Goal: Task Accomplishment & Management: Manage account settings

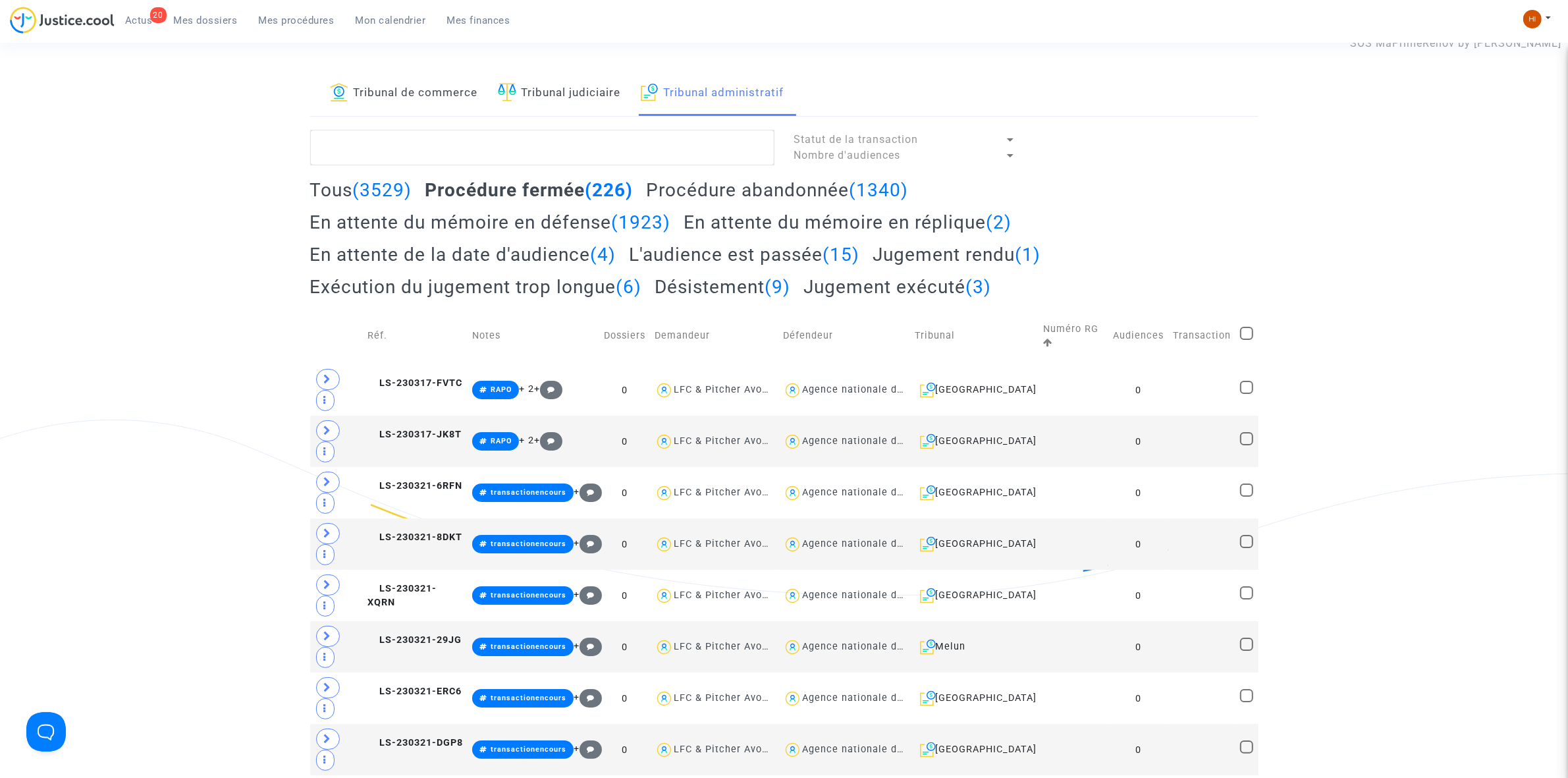
drag, startPoint x: 323, startPoint y: 189, endPoint x: 335, endPoint y: 179, distance: 15.6
click at [321, 189] on h2 "Tous (3529)" at bounding box center [362, 190] width 102 height 23
click at [379, 152] on textarea at bounding box center [542, 148] width 464 height 36
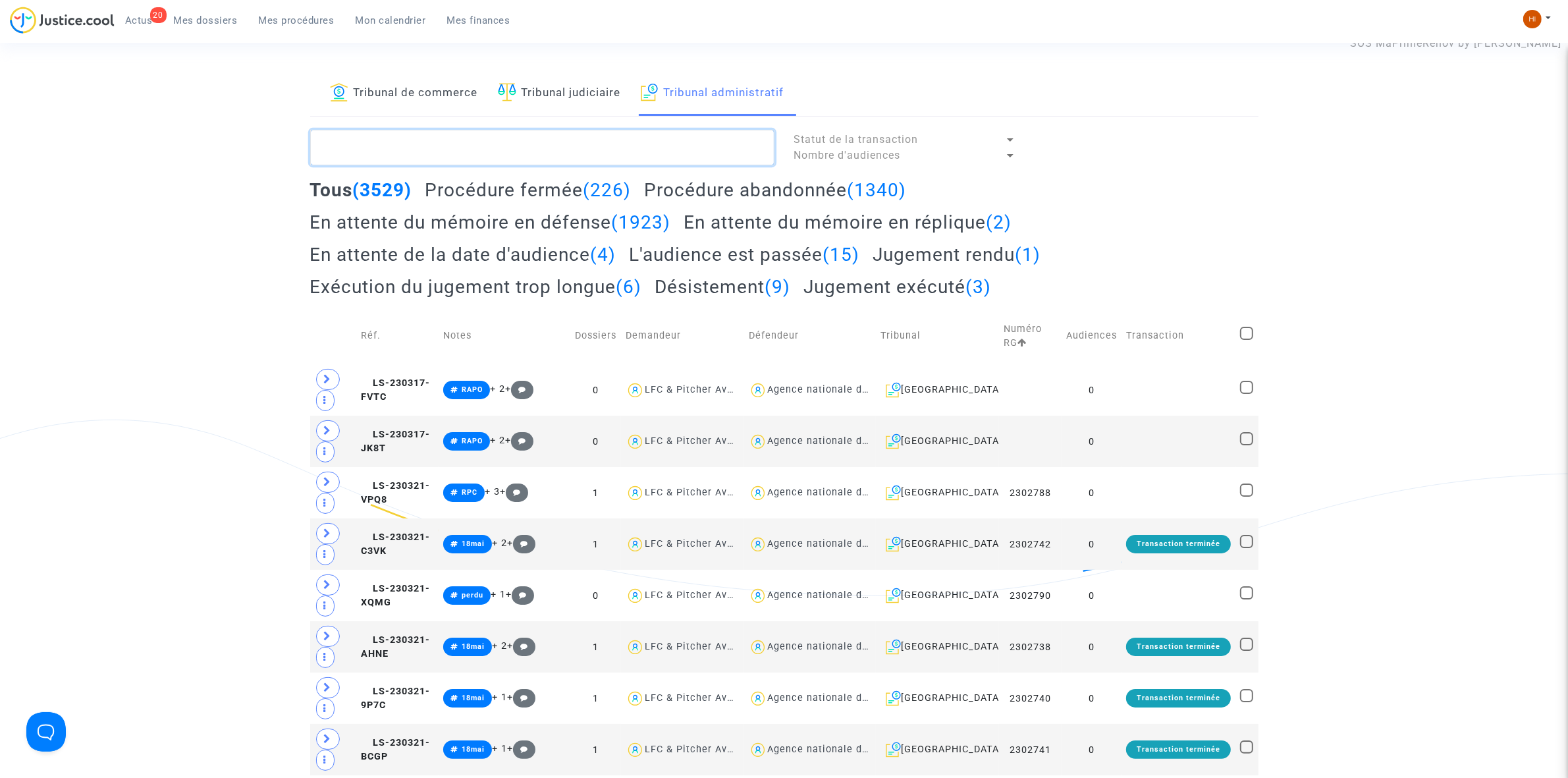
paste textarea "2501511"
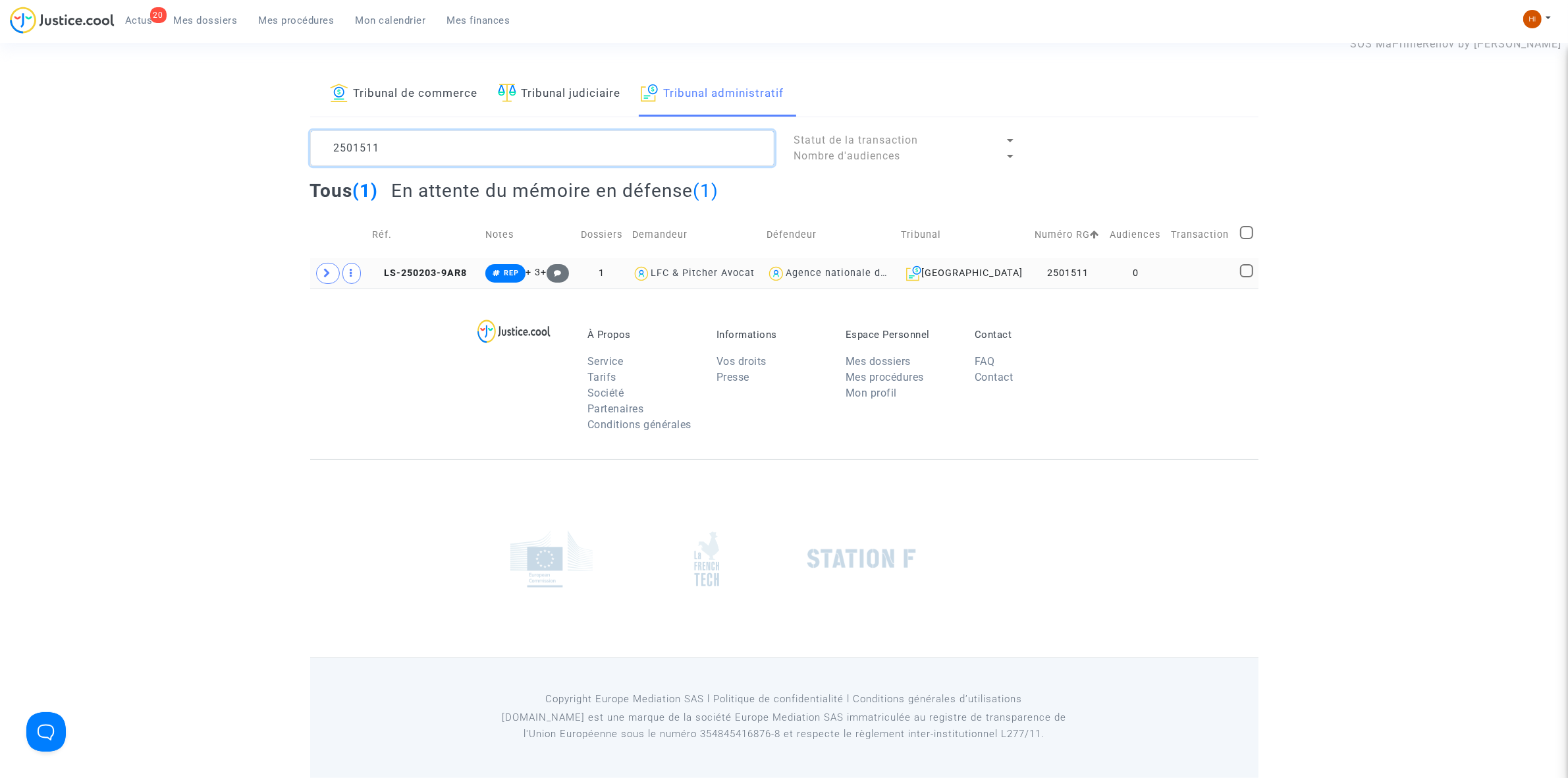
type textarea "2501511"
click at [1182, 273] on td at bounding box center [1202, 273] width 69 height 30
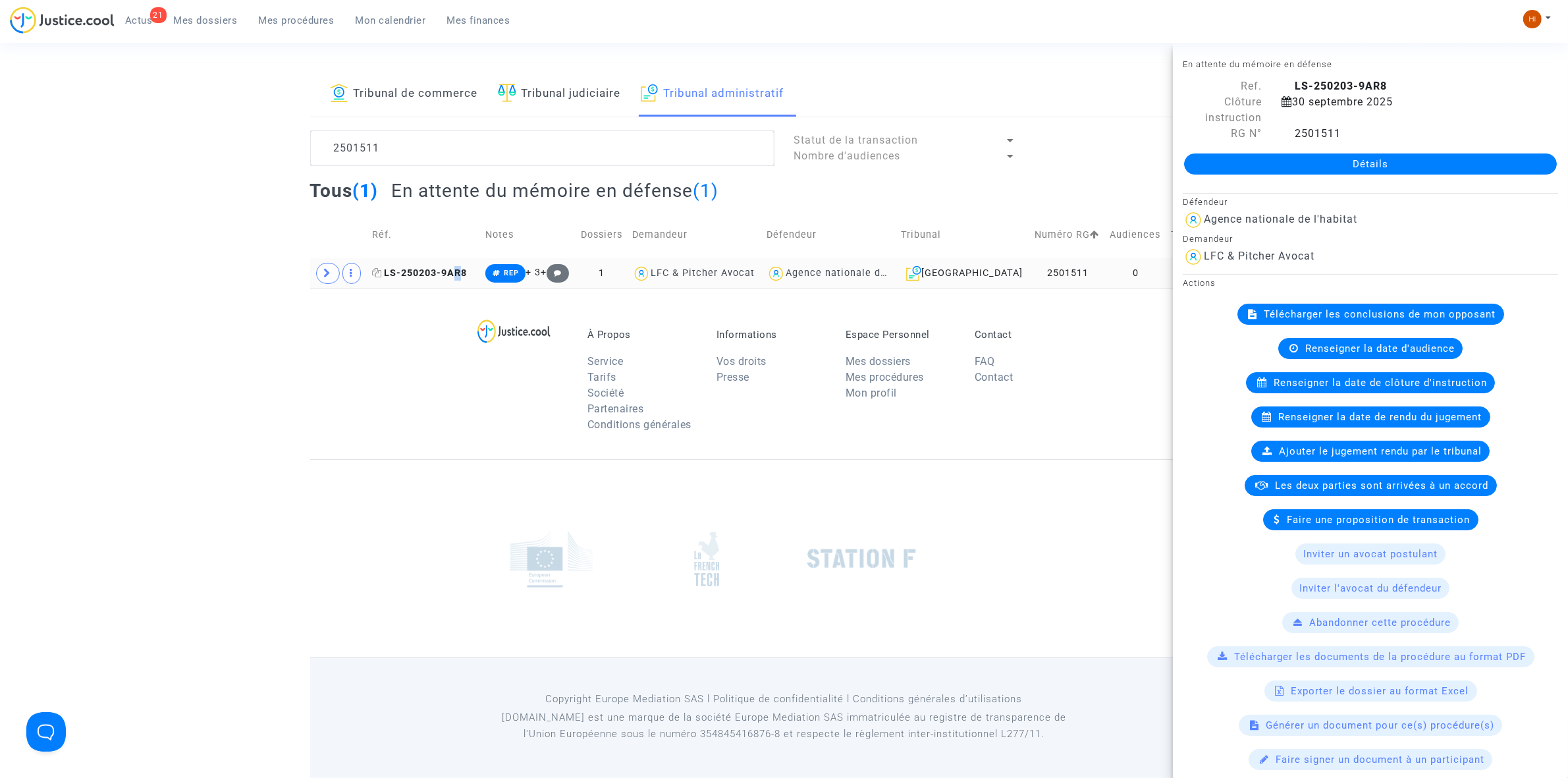
click at [459, 268] on copy "LS-250203-9AR8" at bounding box center [419, 273] width 95 height 11
click at [1316, 150] on div "Détails" at bounding box center [1370, 164] width 395 height 44
click at [1312, 164] on link "Détails" at bounding box center [1370, 164] width 372 height 21
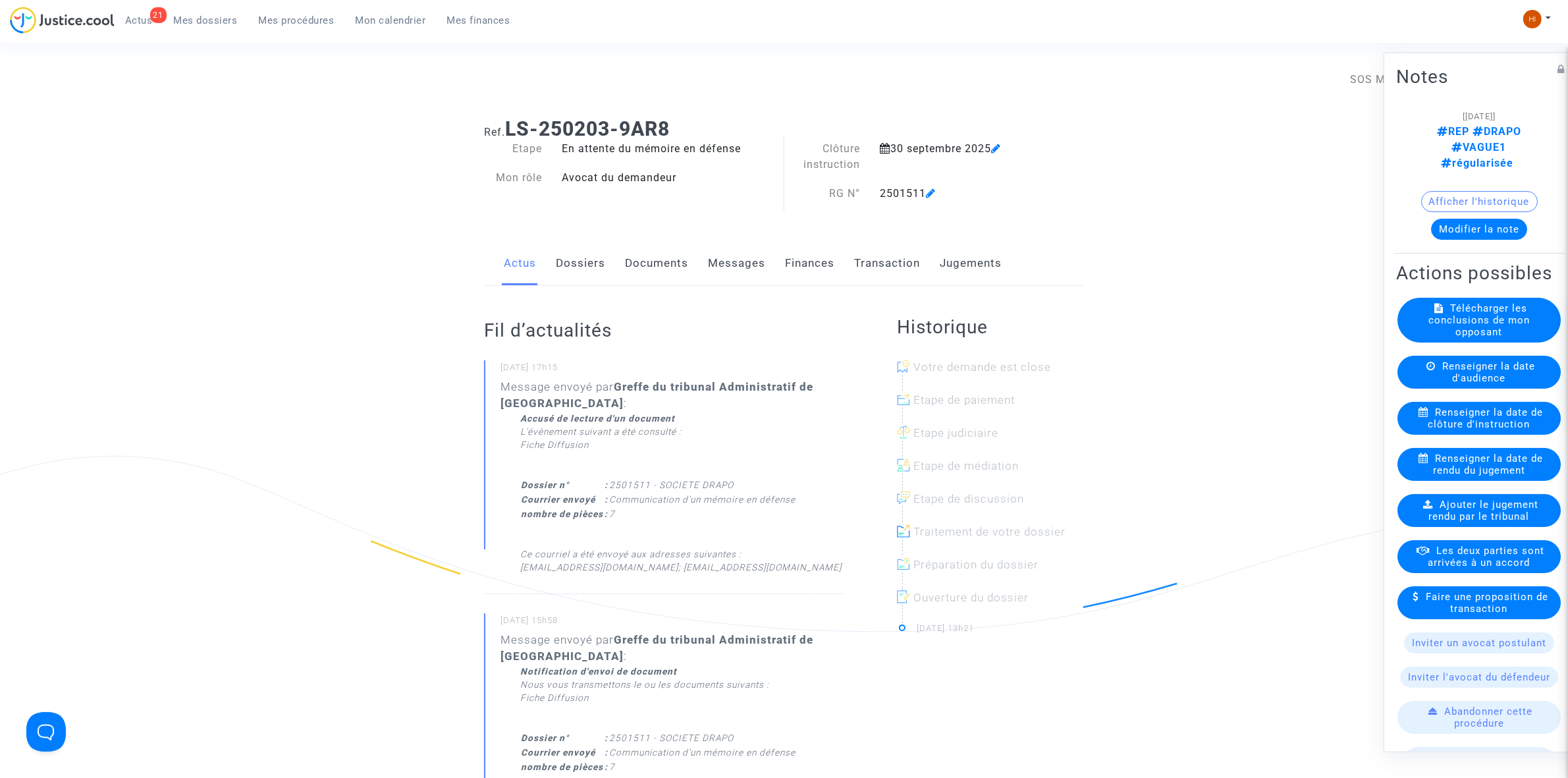
click at [659, 260] on link "Documents" at bounding box center [657, 263] width 63 height 44
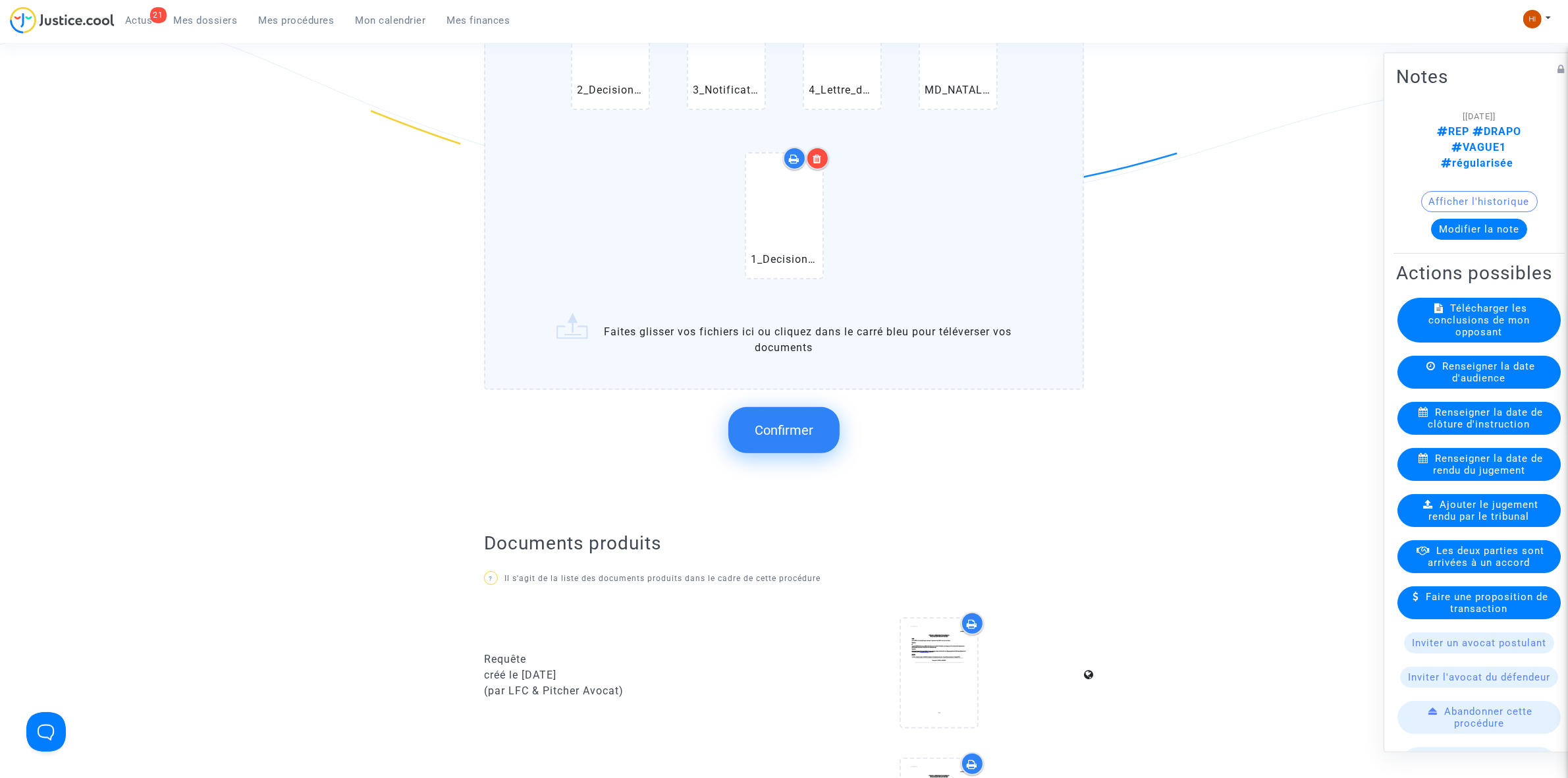
scroll to position [494, 0]
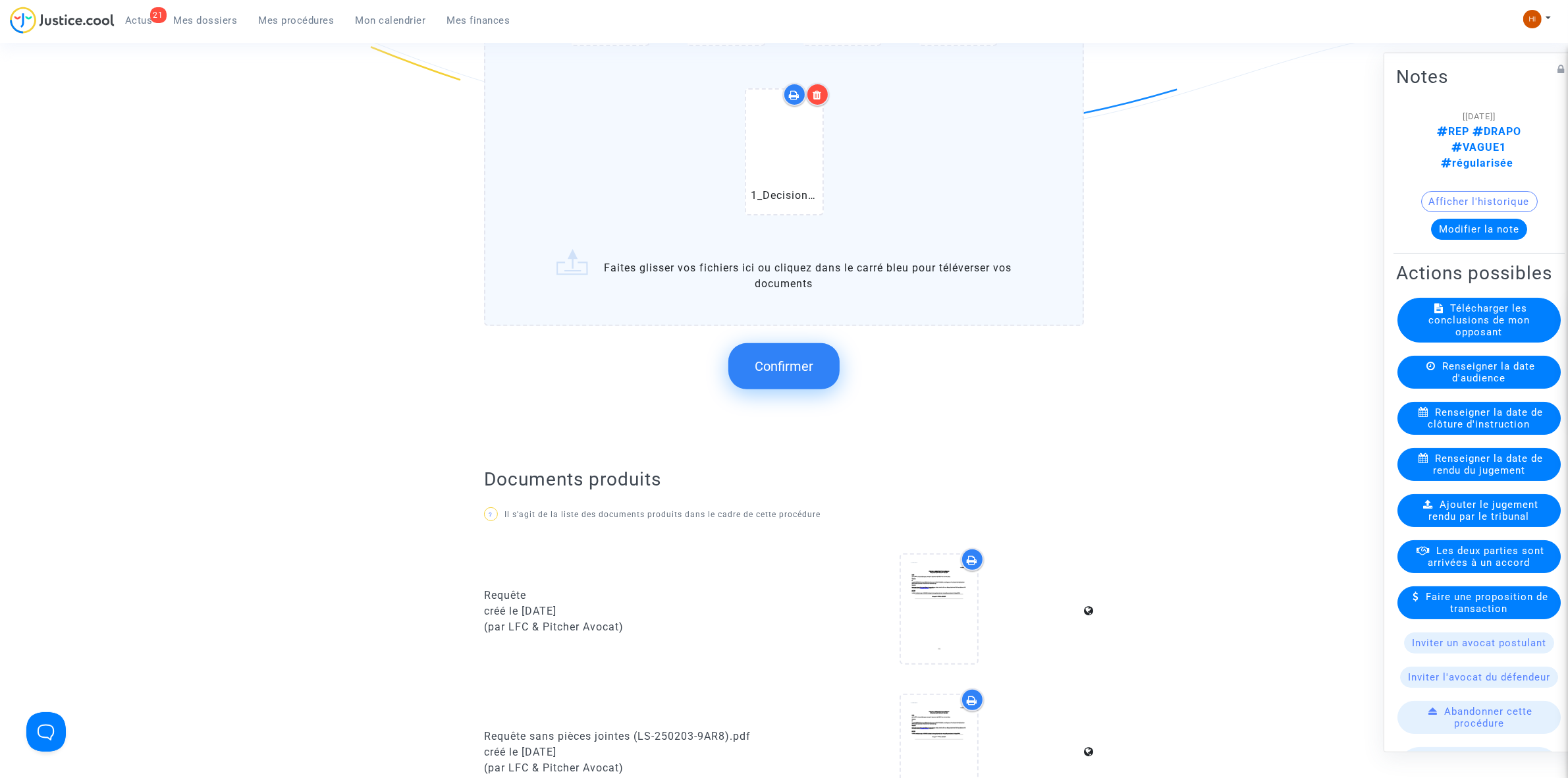
click at [769, 369] on span "Confirmer" at bounding box center [784, 366] width 59 height 15
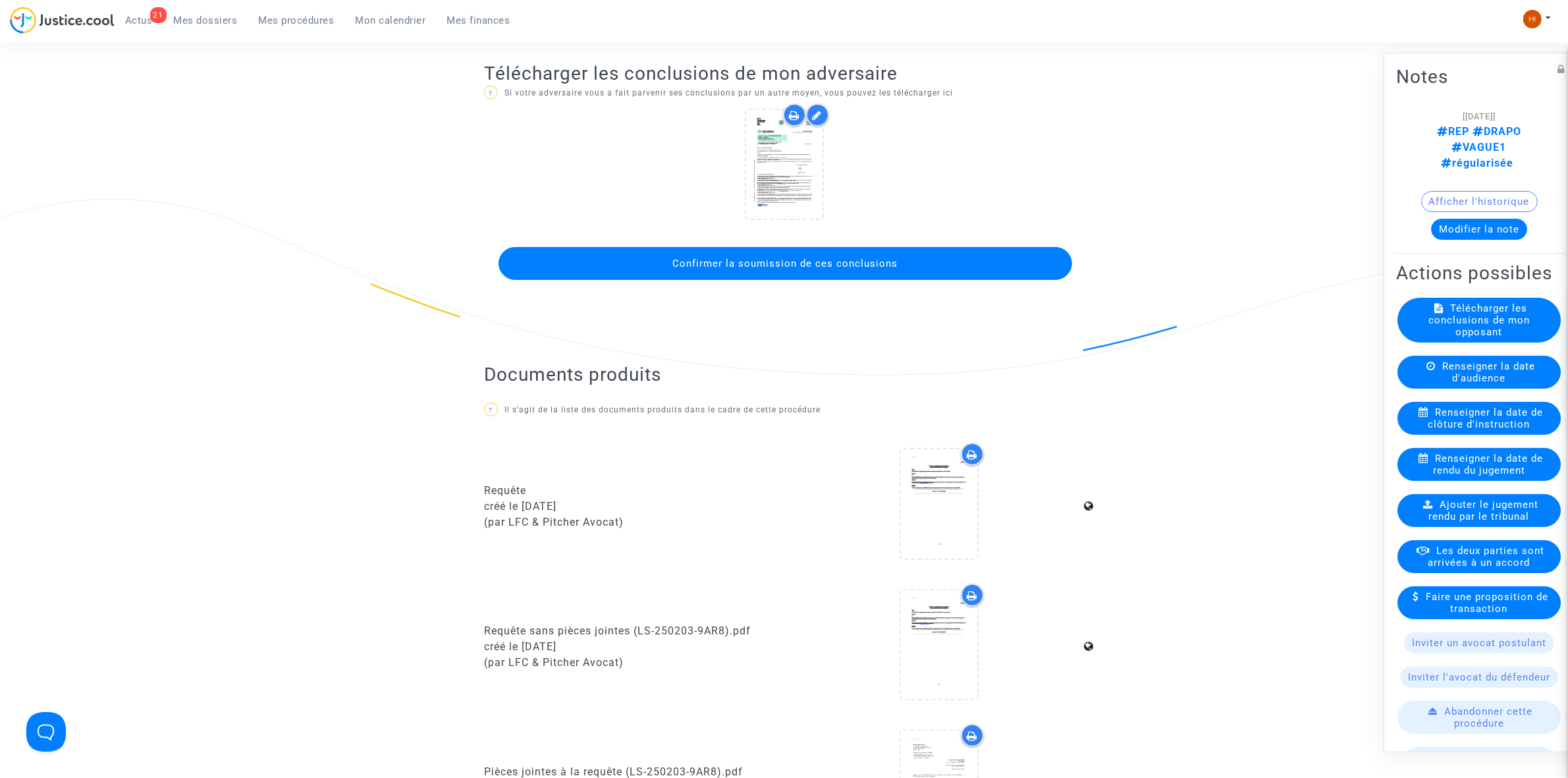
scroll to position [164, 0]
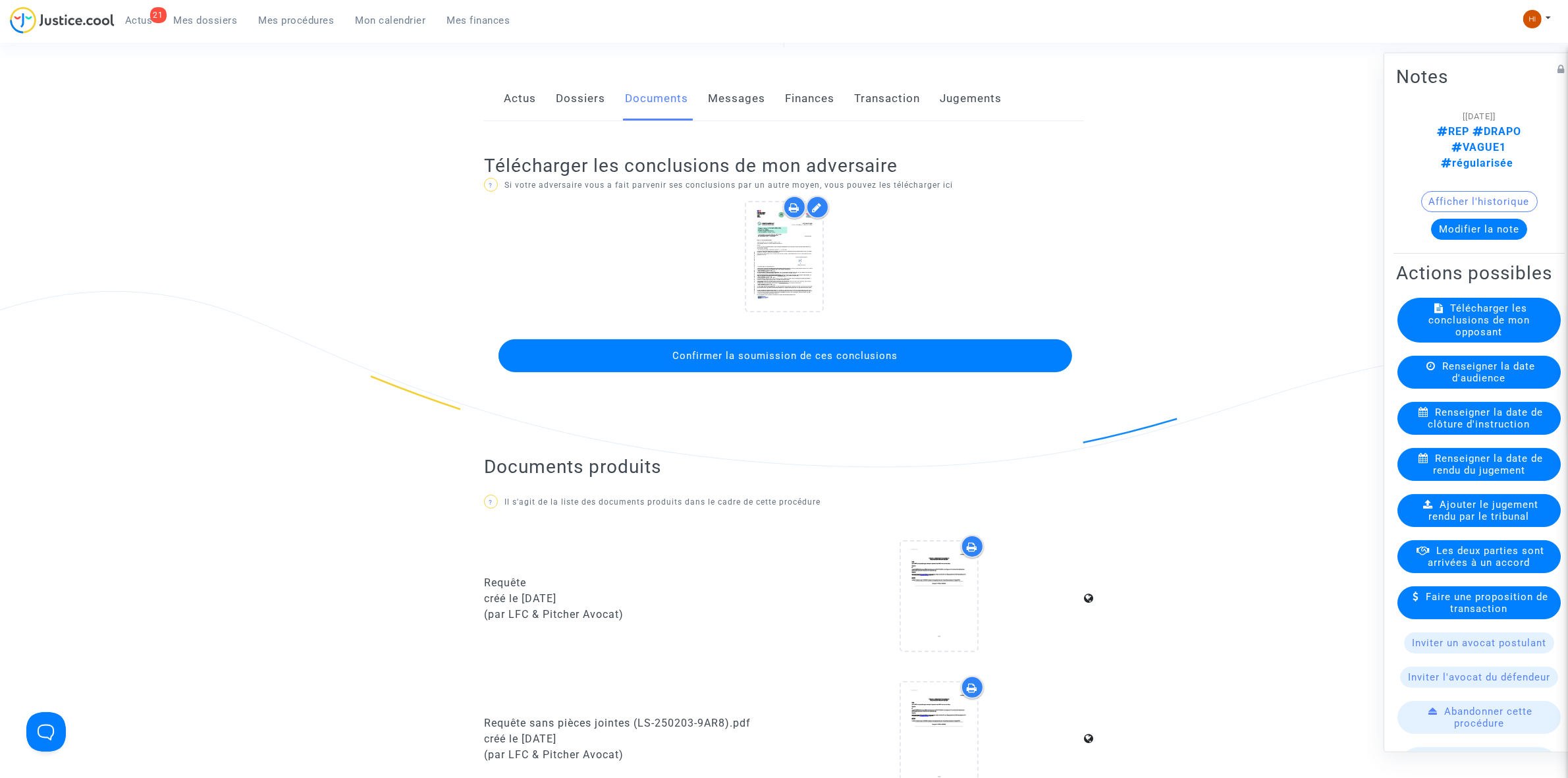
click at [776, 364] on button "Confirmer la soumission de ces conclusions" at bounding box center [785, 356] width 574 height 33
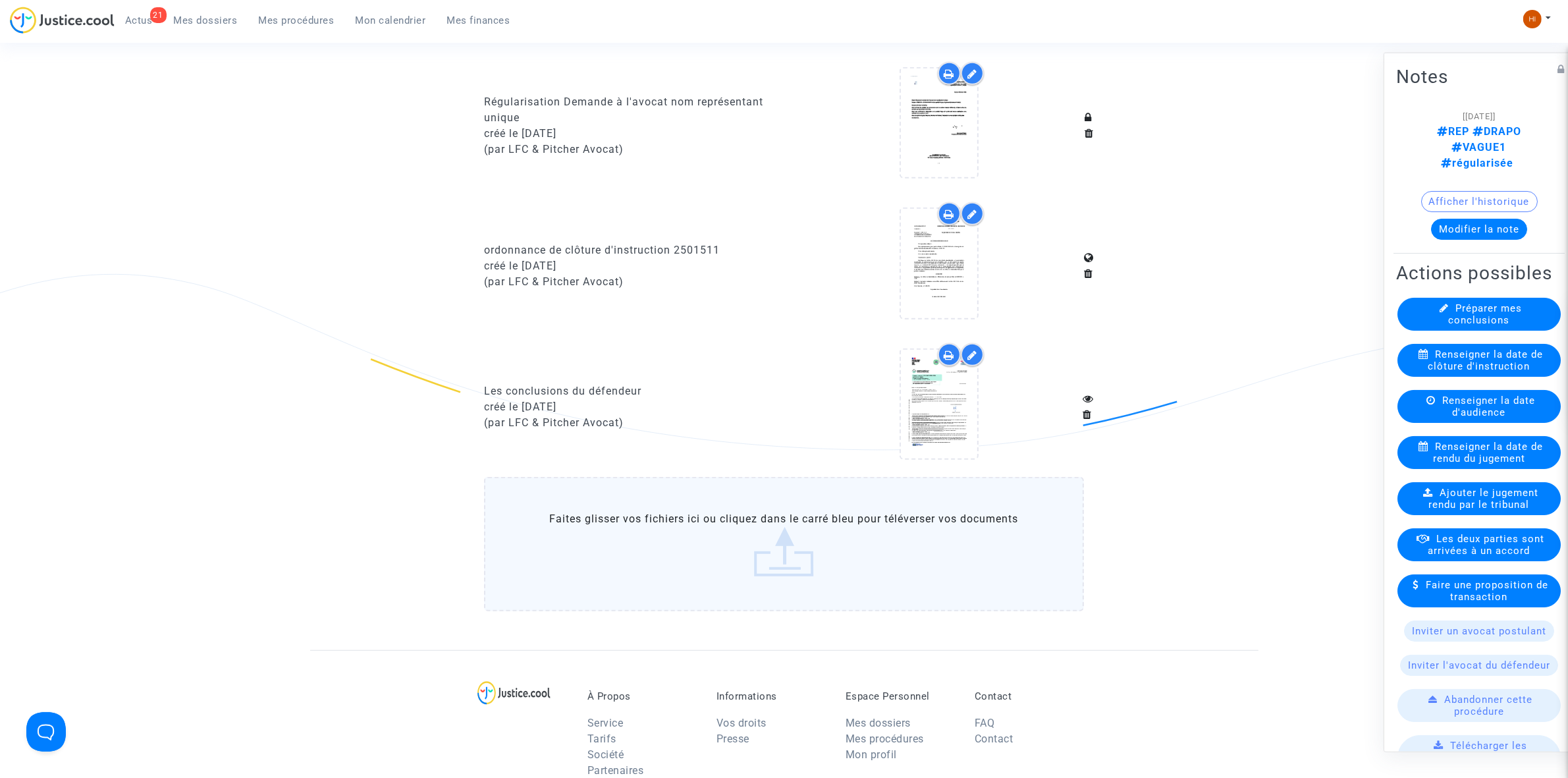
scroll to position [1070, 0]
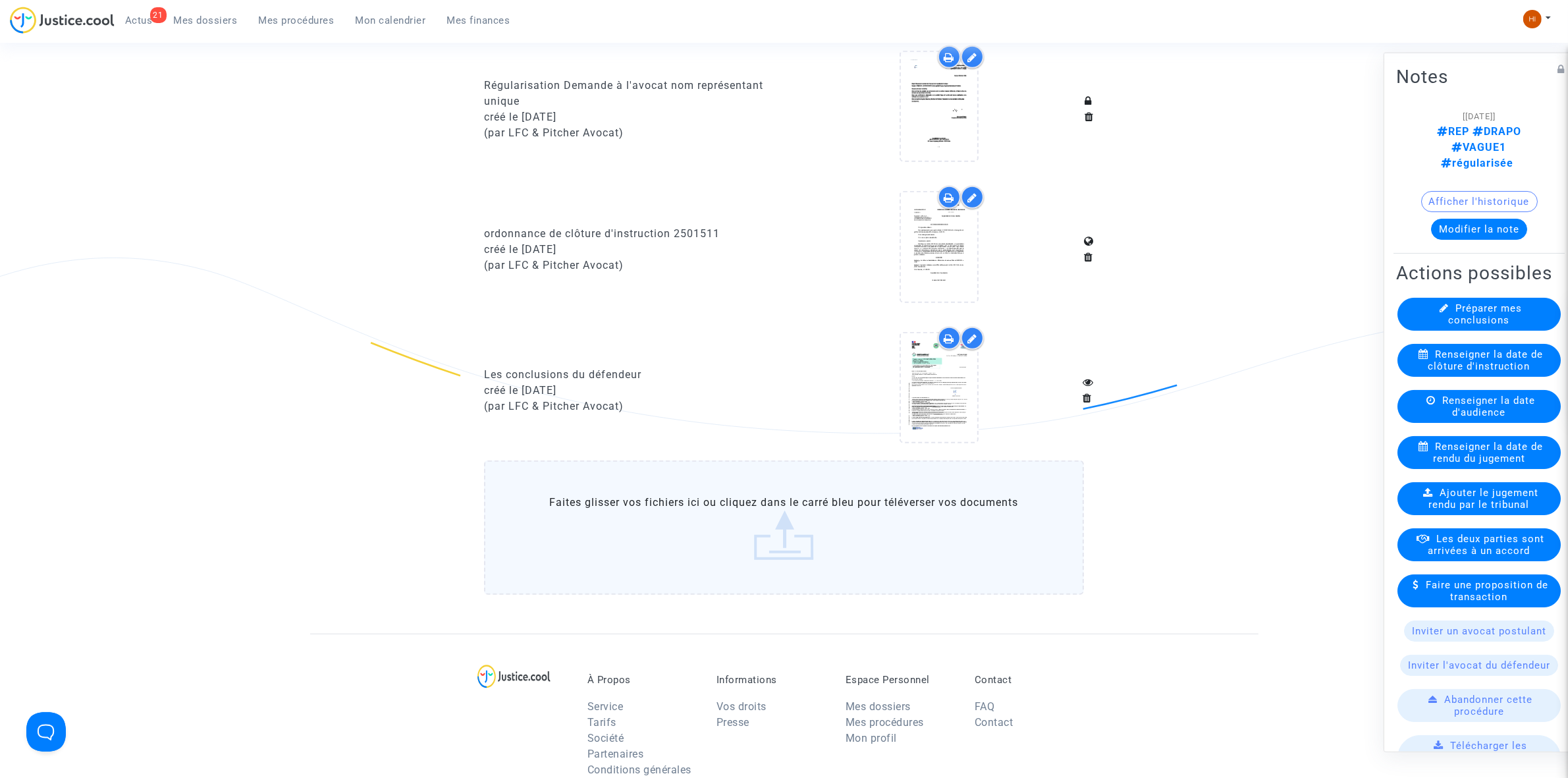
click at [310, 15] on span "Mes procédures" at bounding box center [296, 21] width 75 height 12
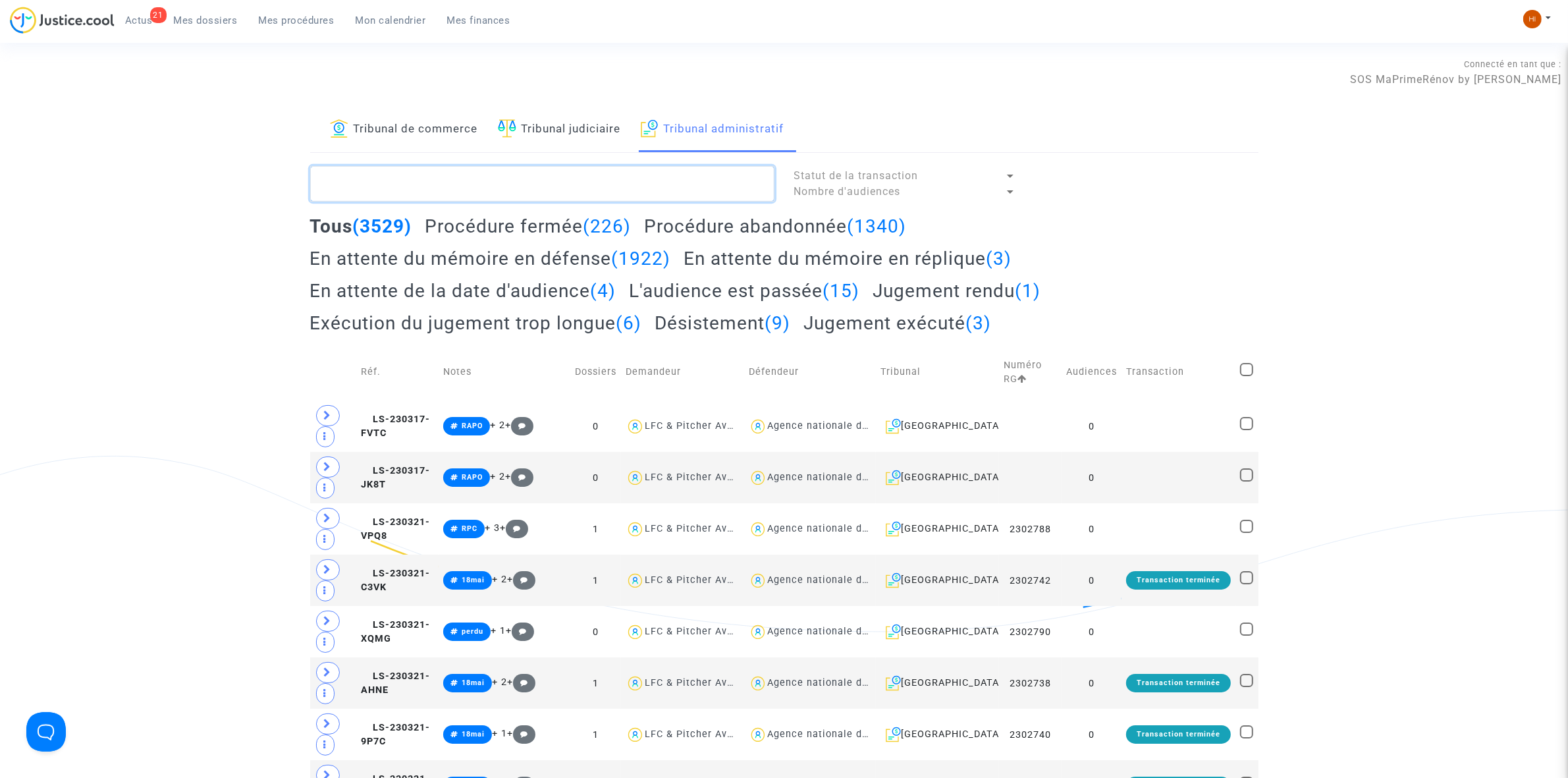
click at [695, 192] on textarea at bounding box center [542, 183] width 464 height 36
paste textarea "2501514"
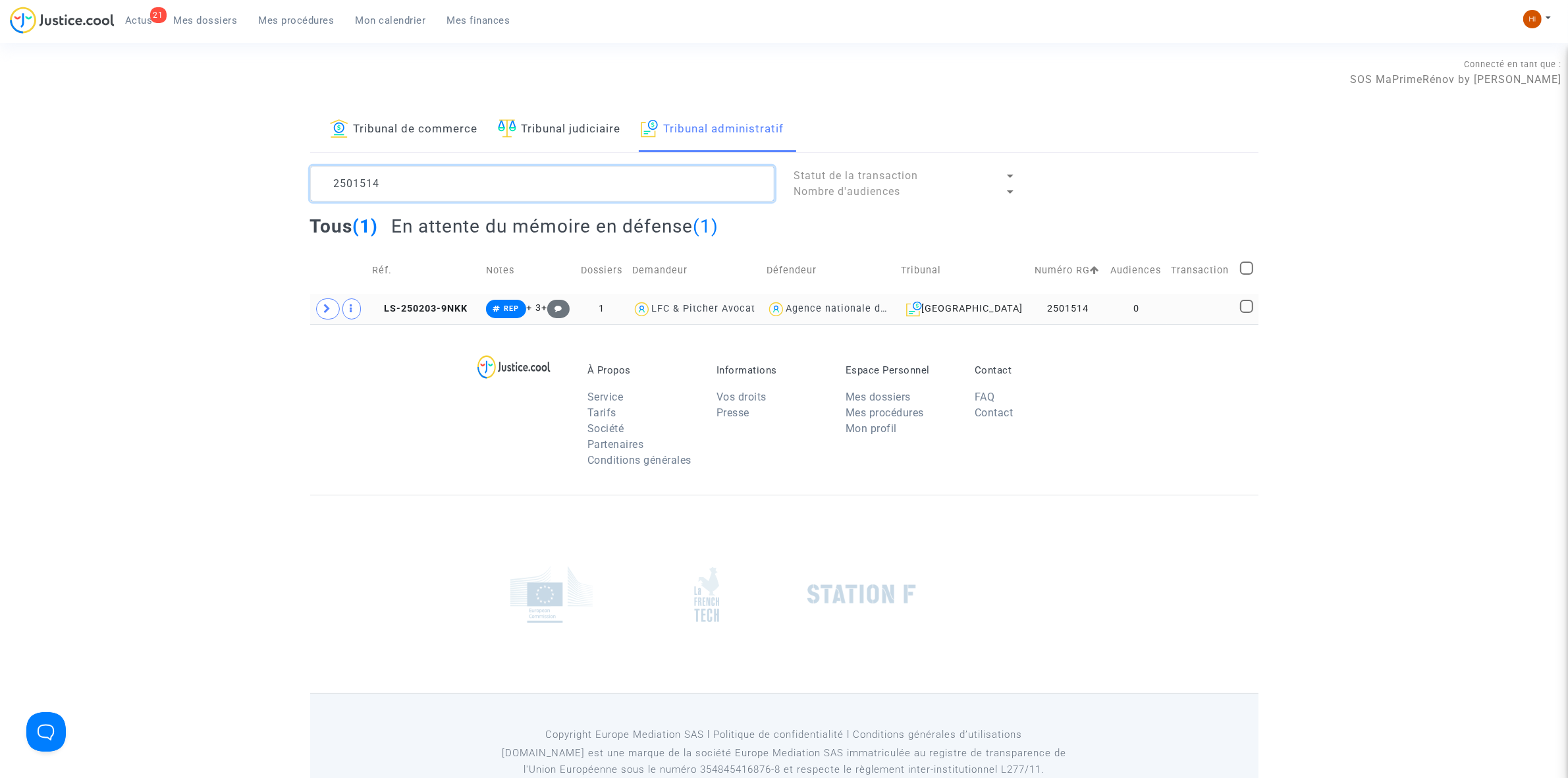
type textarea "2501514"
click at [1140, 315] on td "0" at bounding box center [1136, 309] width 61 height 30
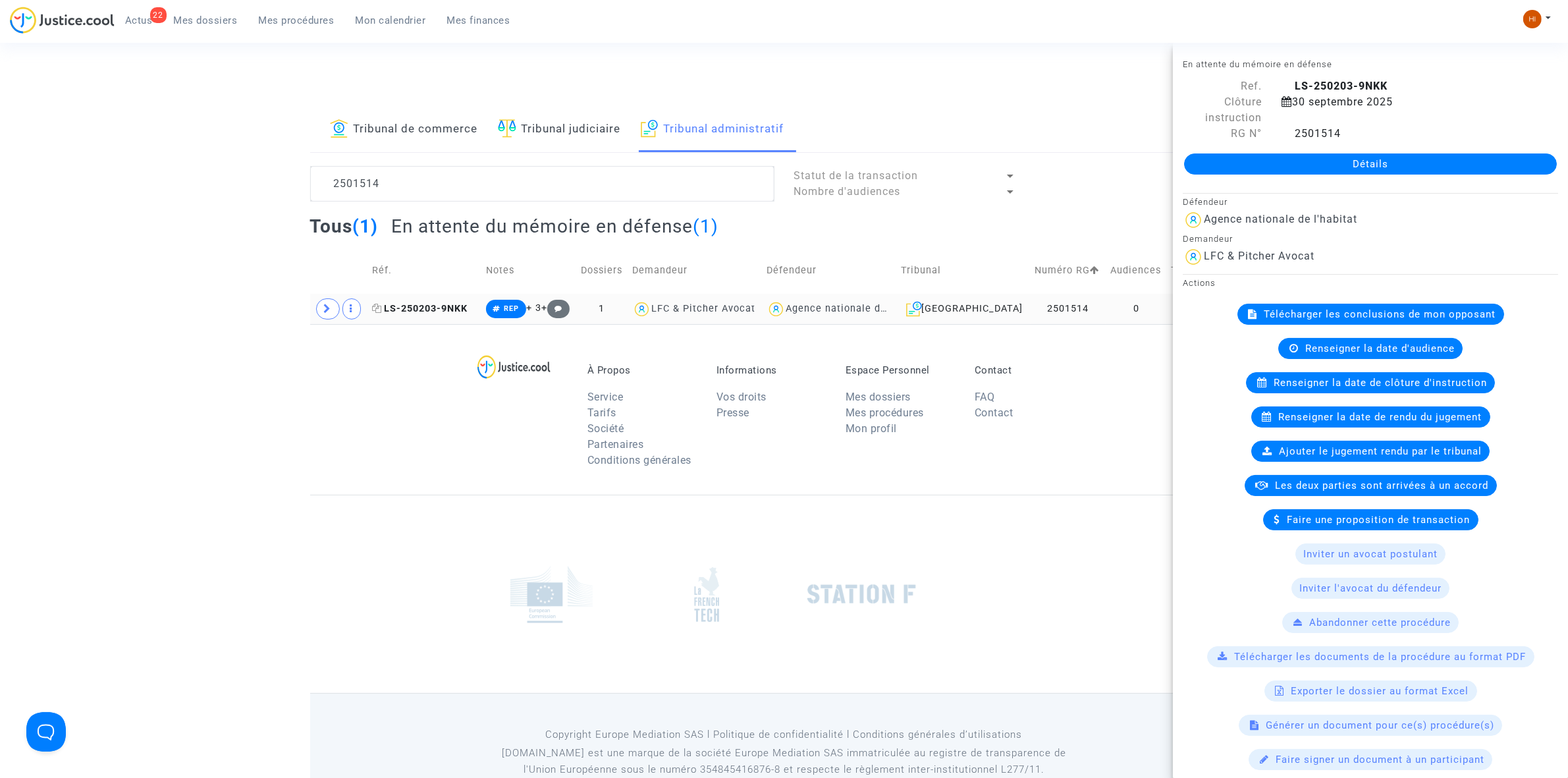
click at [457, 309] on span "LS-250203-9NKK" at bounding box center [420, 309] width 96 height 11
click at [1513, 158] on link "Détails" at bounding box center [1370, 164] width 372 height 21
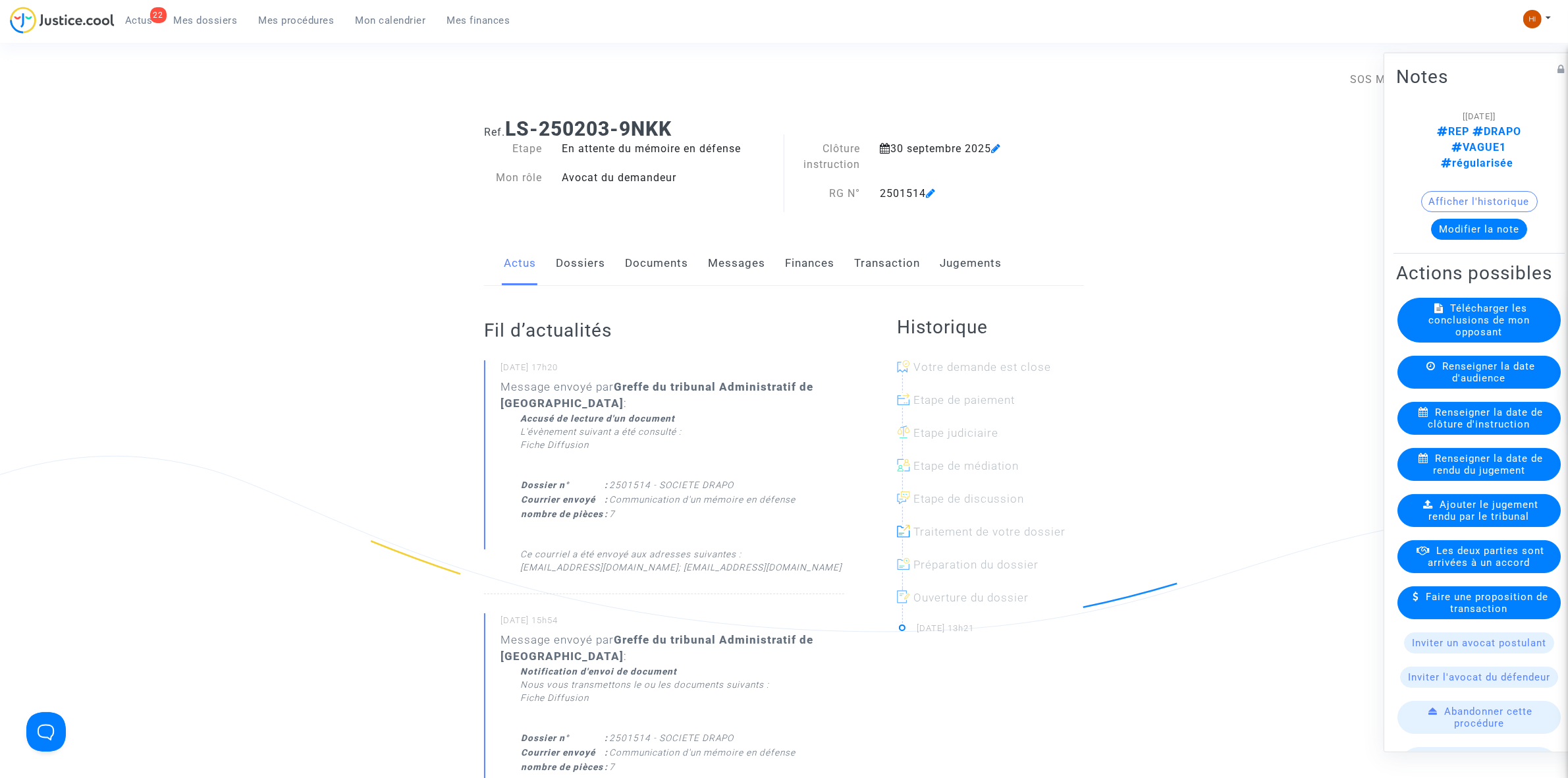
click at [666, 265] on link "Documents" at bounding box center [657, 263] width 63 height 44
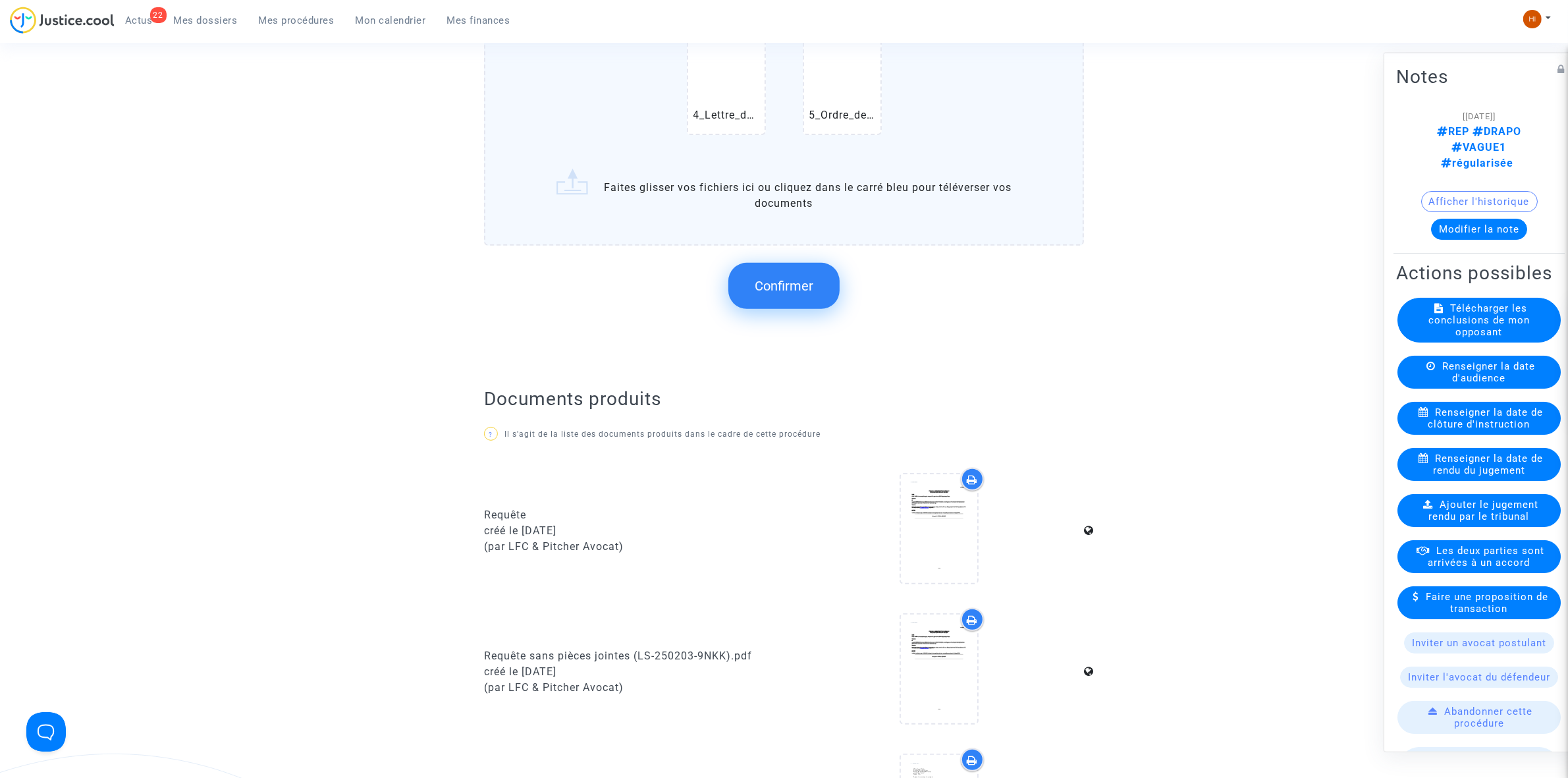
scroll to position [577, 0]
click at [774, 278] on span "Confirmer" at bounding box center [784, 284] width 59 height 15
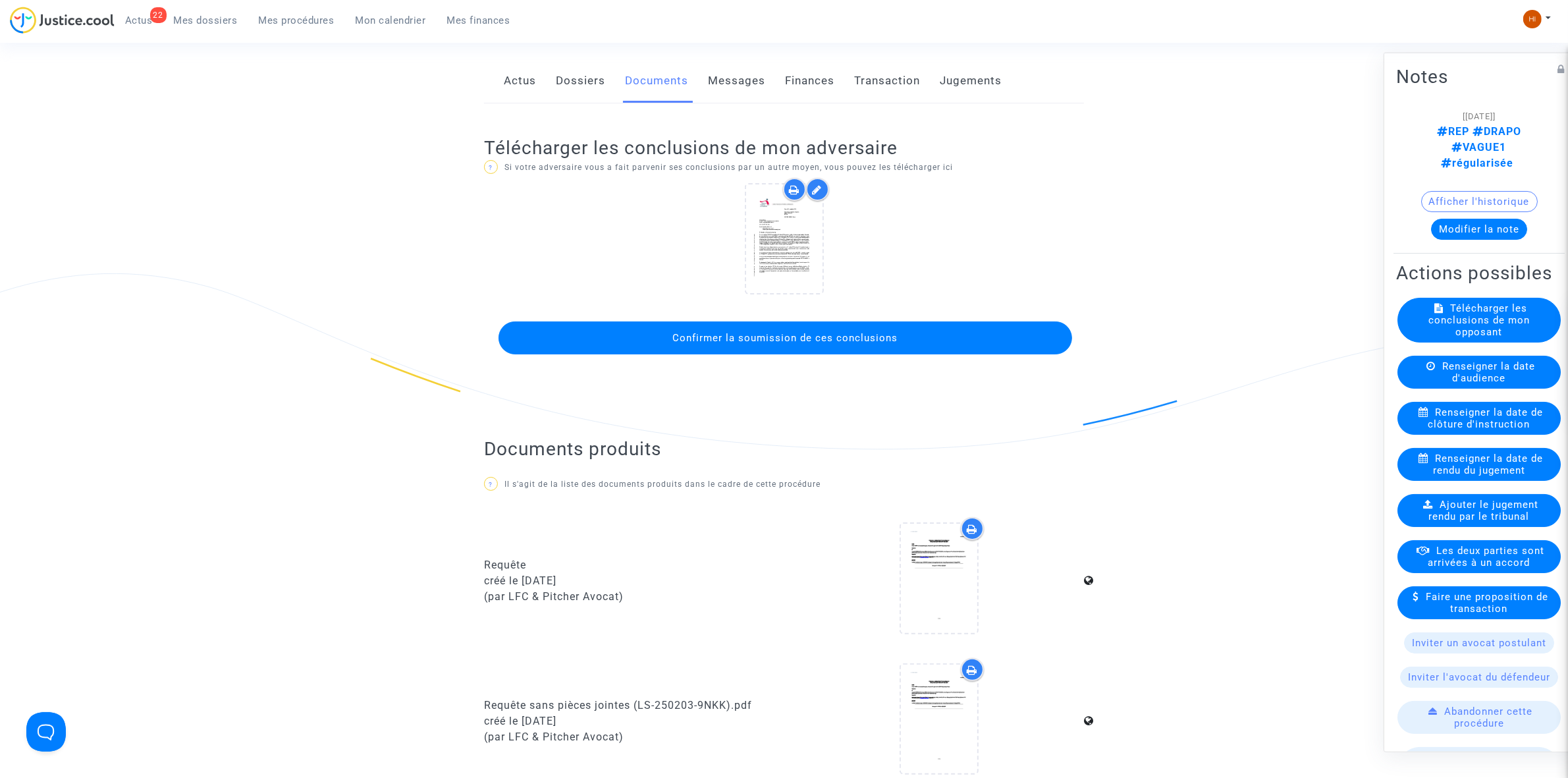
scroll to position [164, 0]
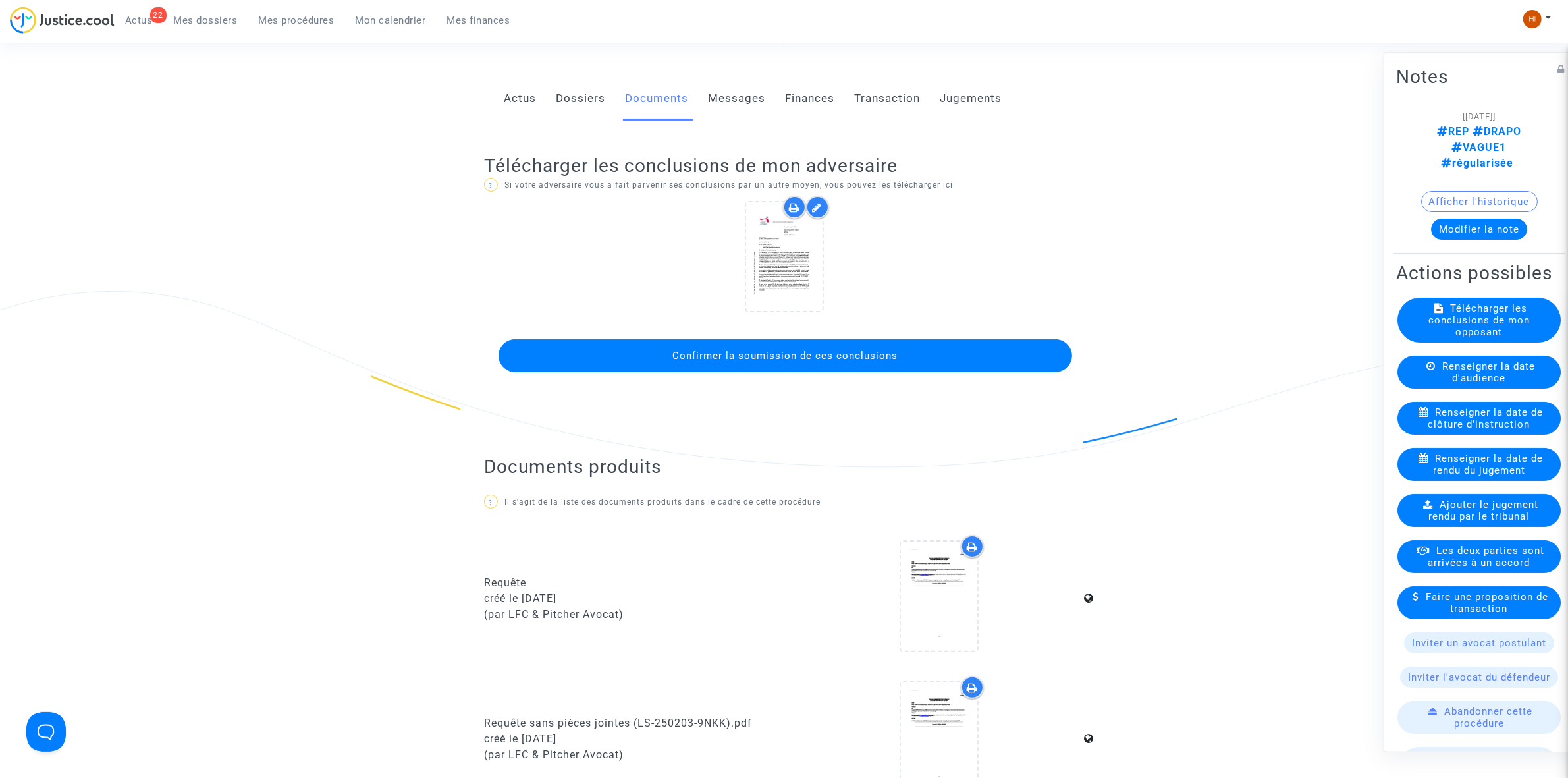
click at [798, 350] on span "Confirmer la soumission de ces conclusions" at bounding box center [785, 356] width 225 height 12
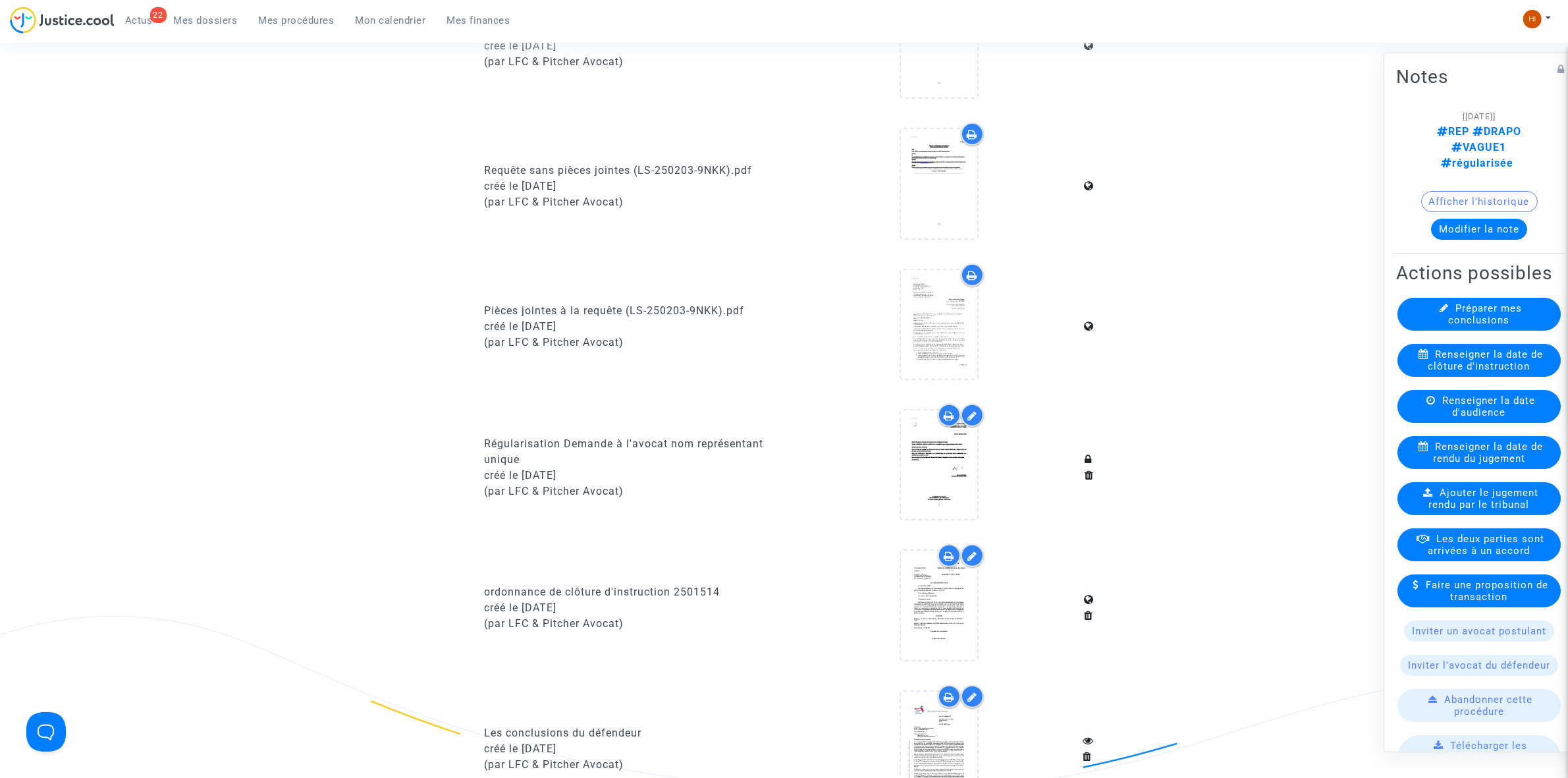
scroll to position [1070, 0]
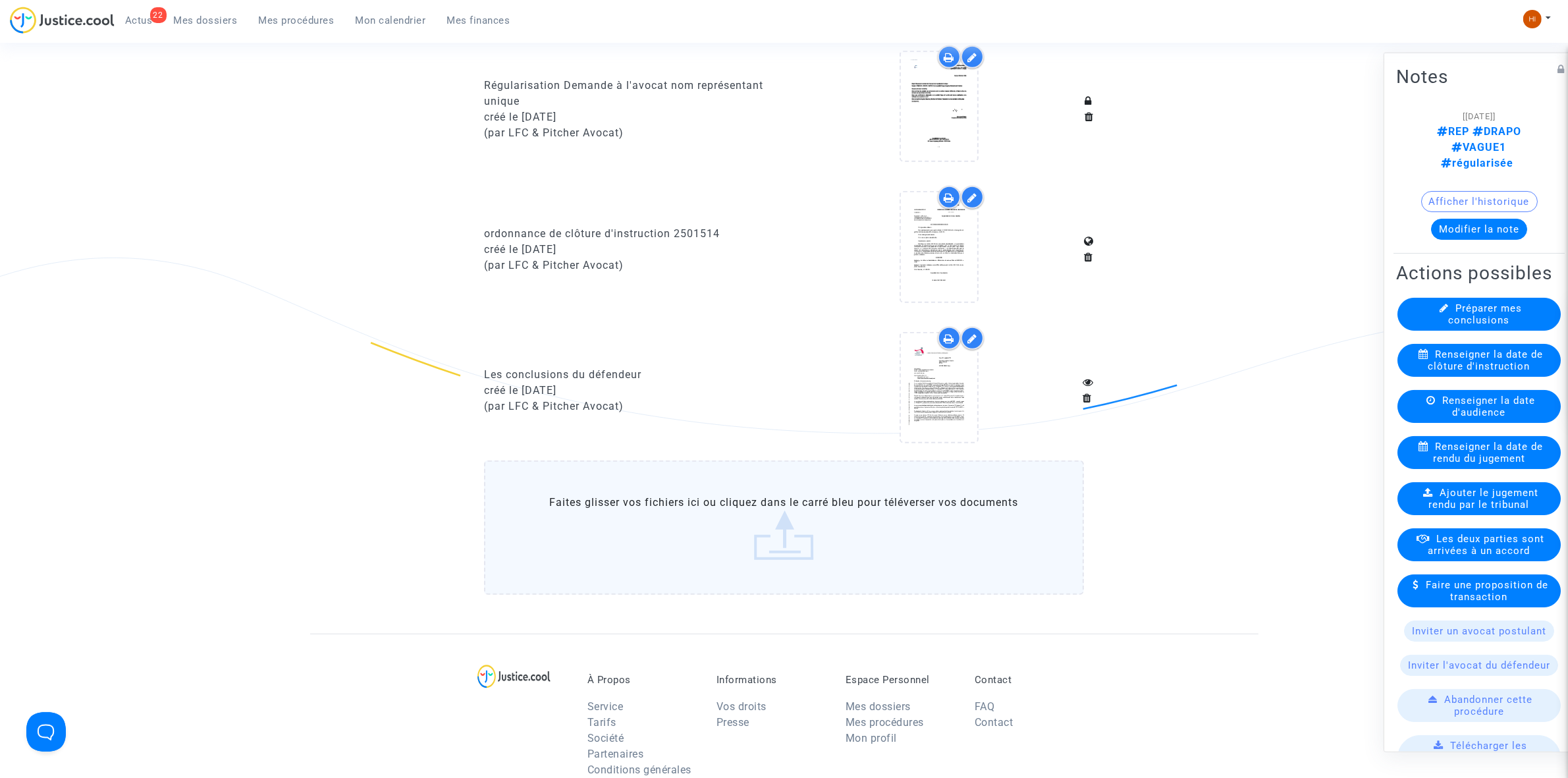
drag, startPoint x: 288, startPoint y: 21, endPoint x: 119, endPoint y: 88, distance: 181.8
click at [288, 21] on span "Mes procédures" at bounding box center [296, 21] width 75 height 12
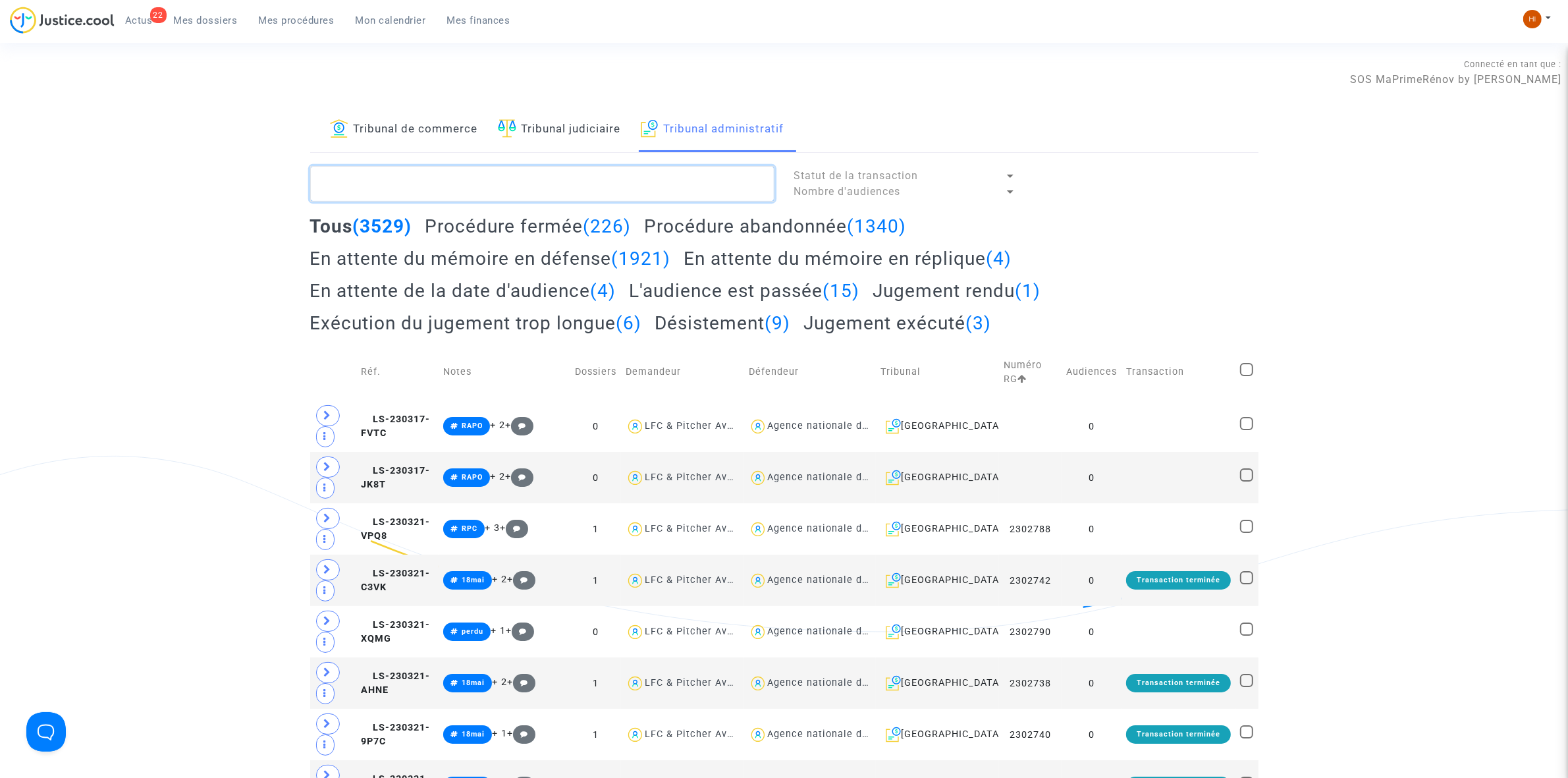
click at [431, 180] on textarea at bounding box center [542, 183] width 464 height 36
paste textarea "2501509"
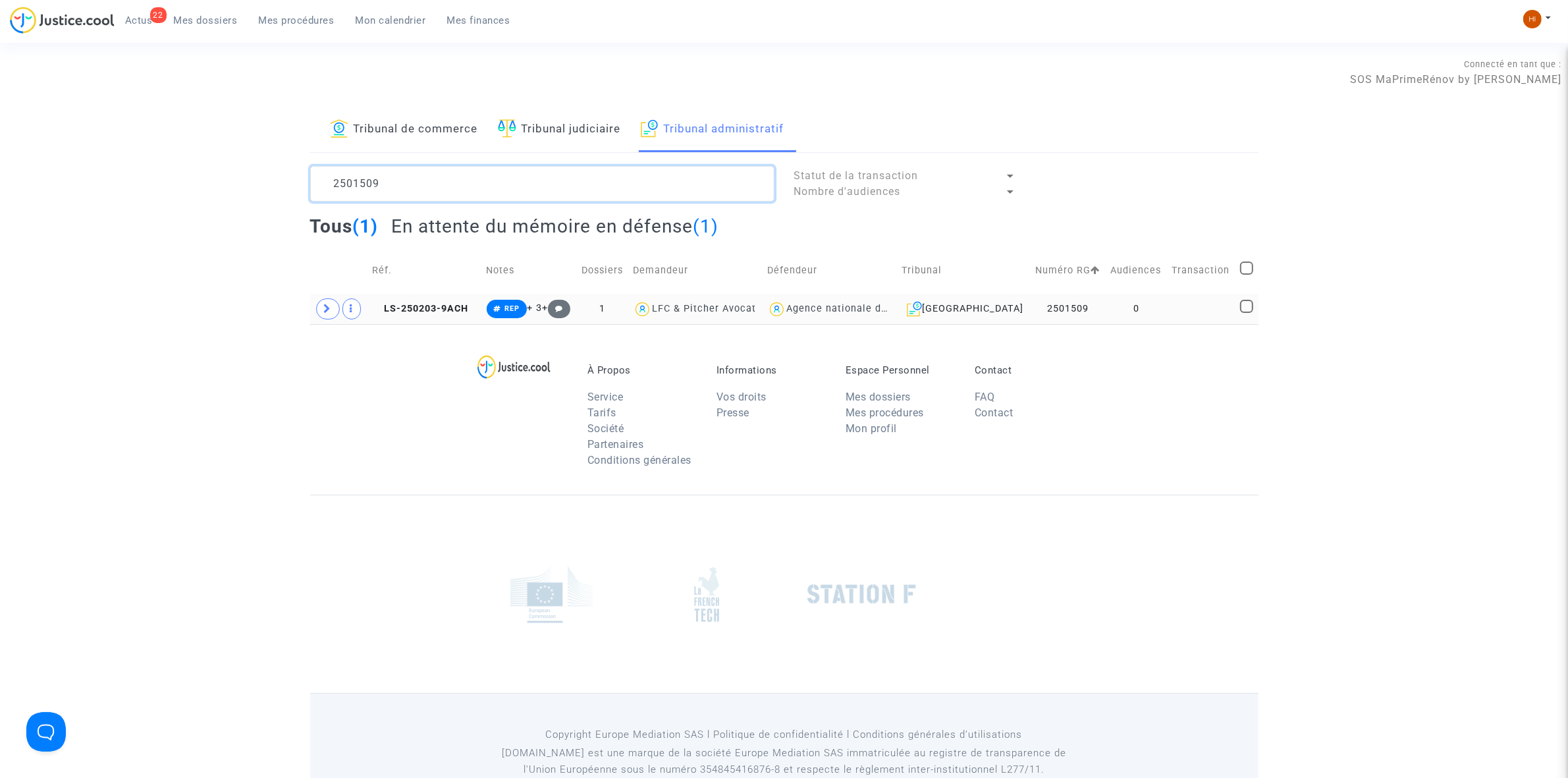
type textarea "2501509"
click at [1173, 309] on td at bounding box center [1202, 309] width 69 height 30
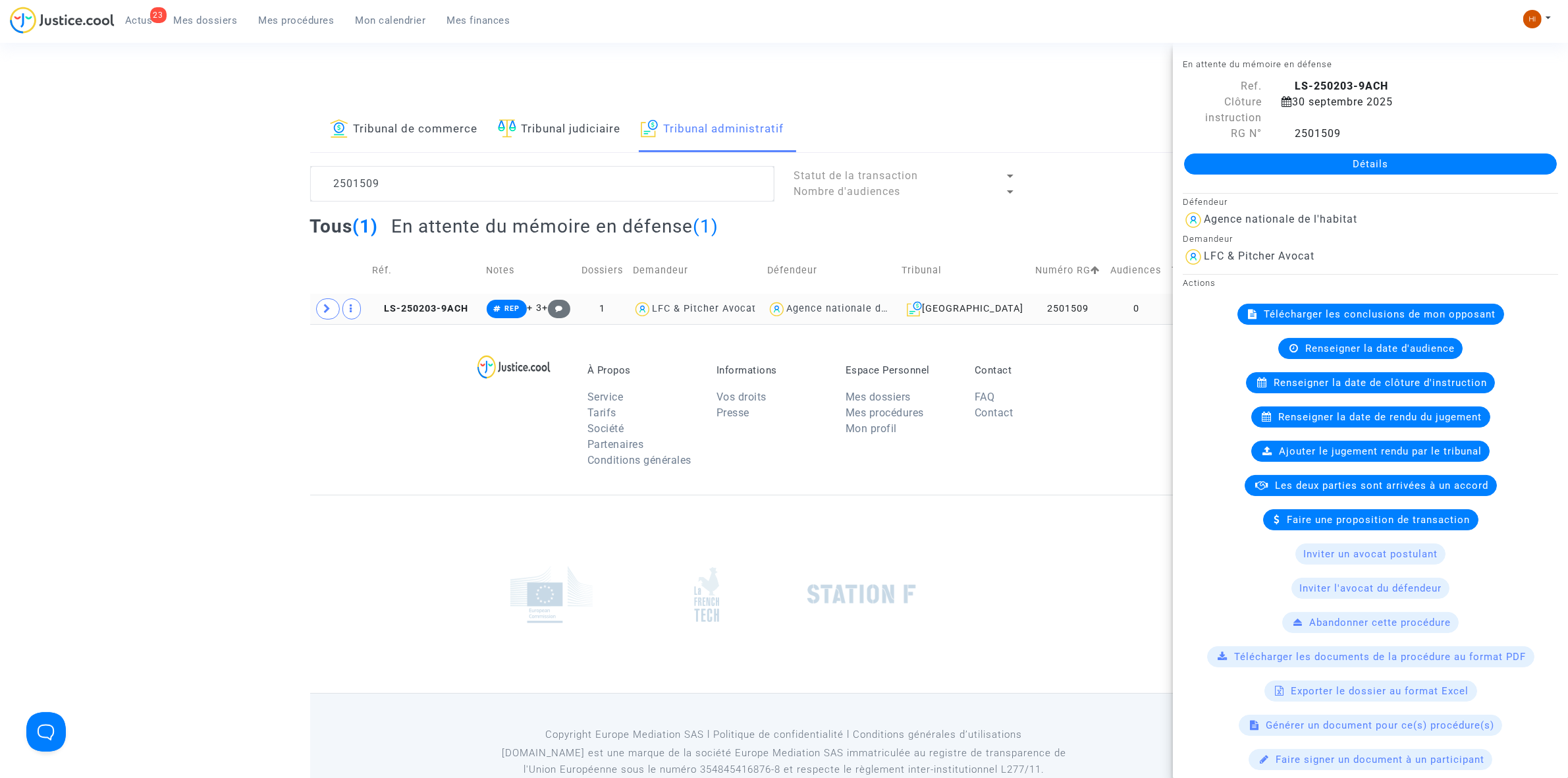
drag, startPoint x: 412, startPoint y: 304, endPoint x: 924, endPoint y: 303, distance: 512.0
click at [412, 304] on span "LS-250203-9ACH" at bounding box center [420, 309] width 96 height 11
click at [1239, 164] on link "Détails" at bounding box center [1370, 164] width 372 height 21
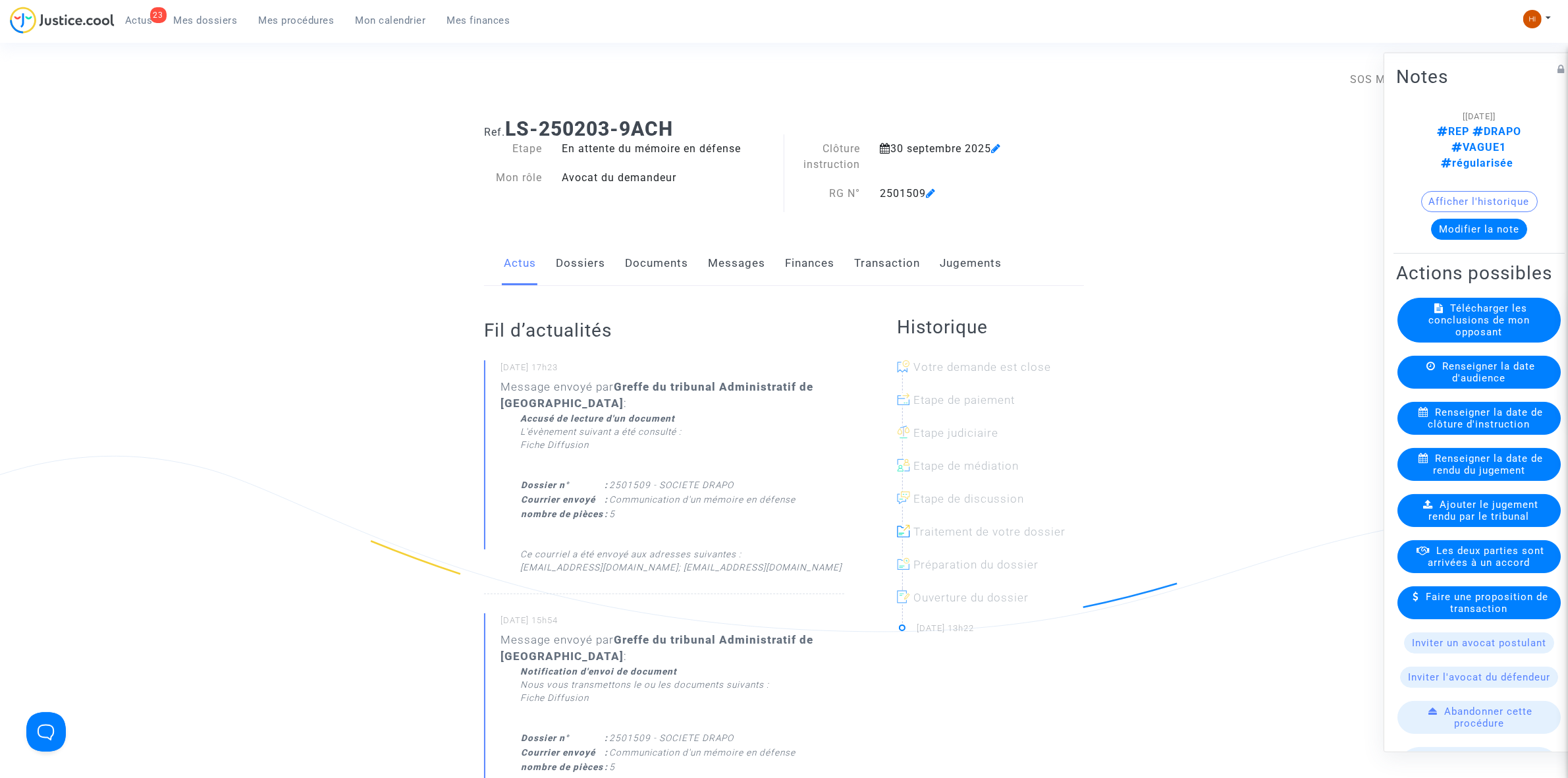
click at [647, 255] on link "Documents" at bounding box center [657, 263] width 63 height 44
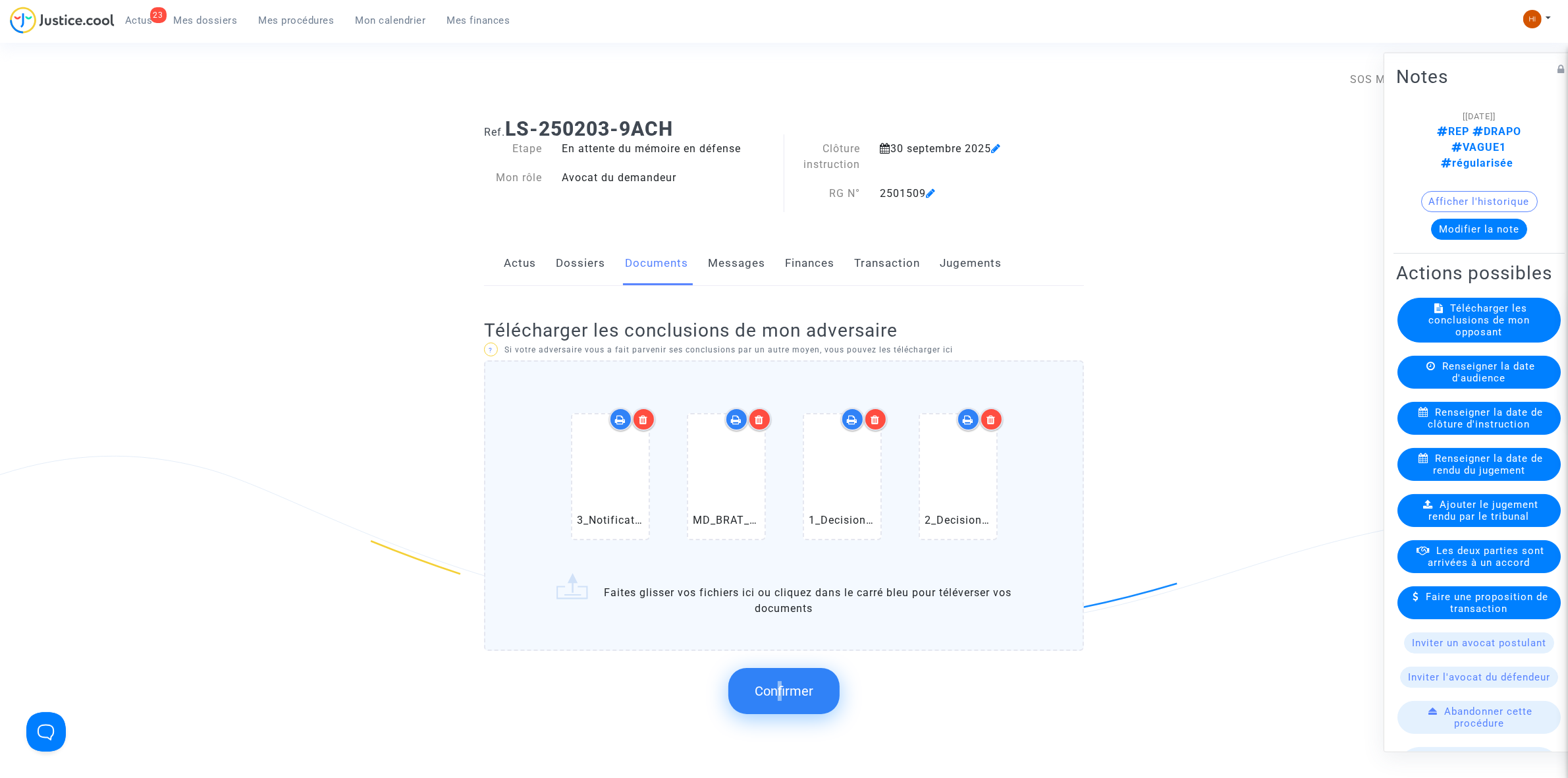
drag, startPoint x: 775, startPoint y: 720, endPoint x: 788, endPoint y: 713, distance: 14.8
click at [772, 722] on div "Confirmer" at bounding box center [784, 691] width 600 height 70
click at [792, 696] on button "Confirmer" at bounding box center [783, 690] width 111 height 46
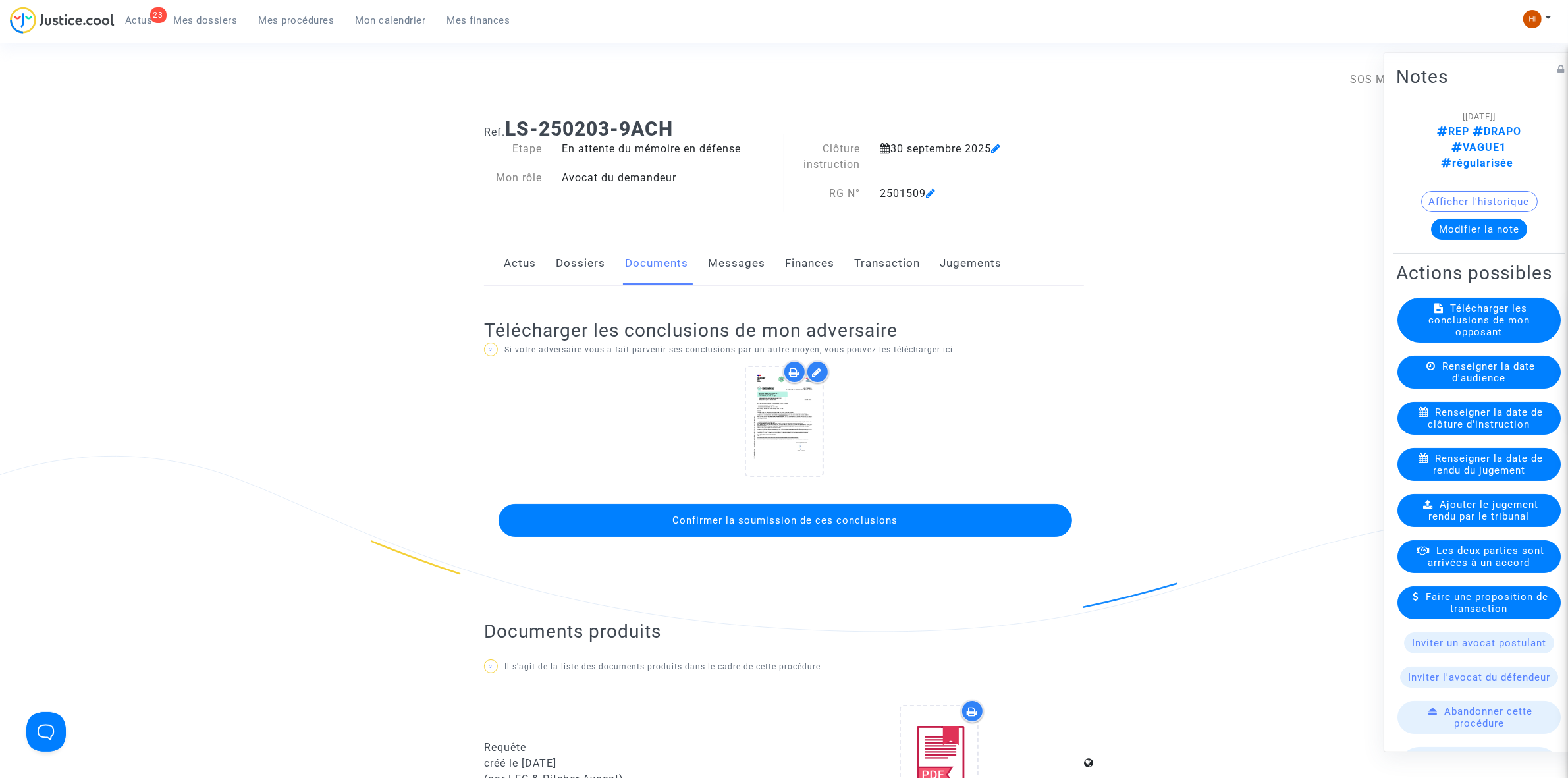
click at [861, 522] on span "Confirmer la soumission de ces conclusions" at bounding box center [785, 521] width 225 height 12
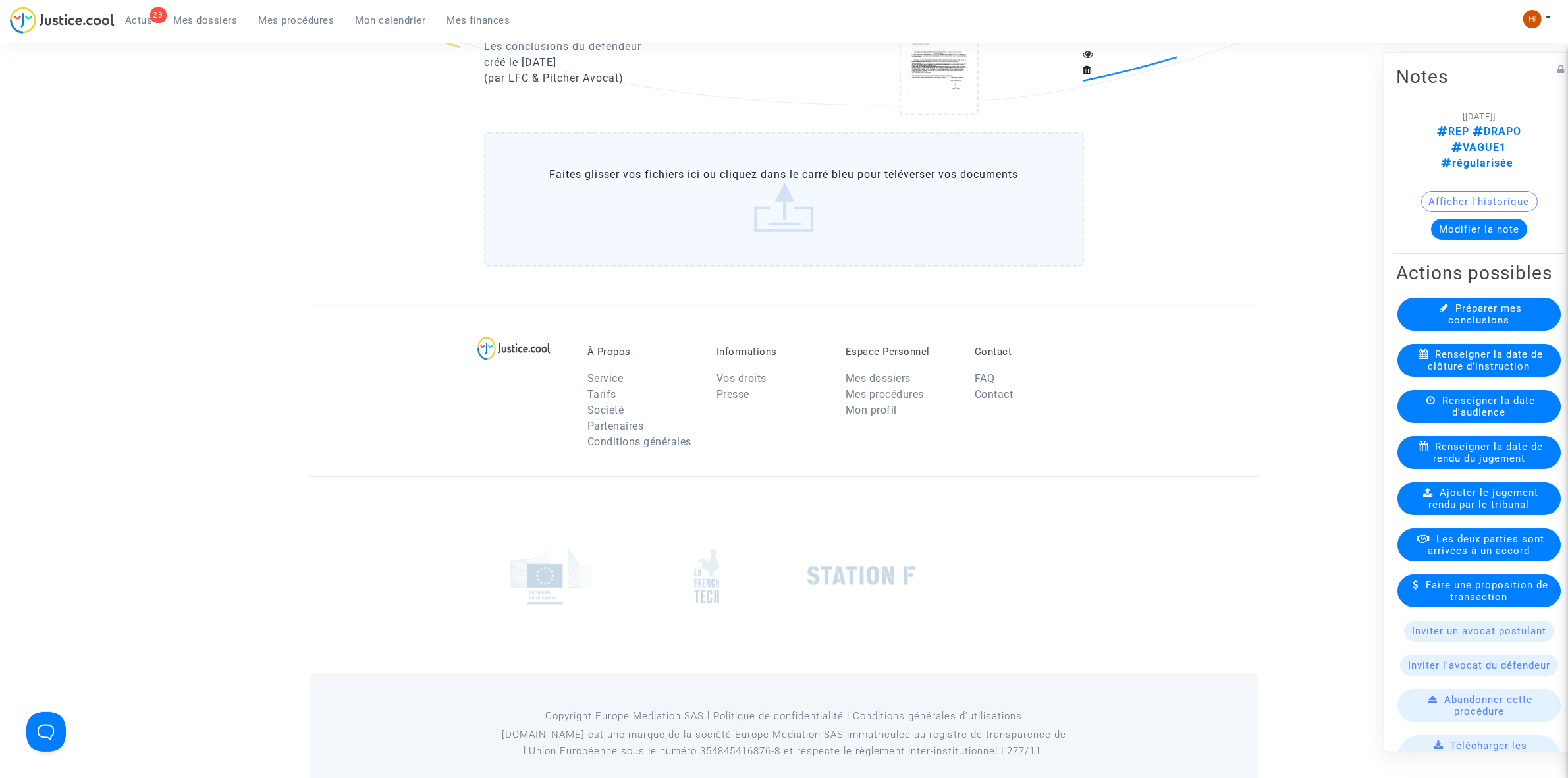
scroll to position [1400, 0]
click at [285, 20] on span "Mes procédures" at bounding box center [296, 21] width 75 height 12
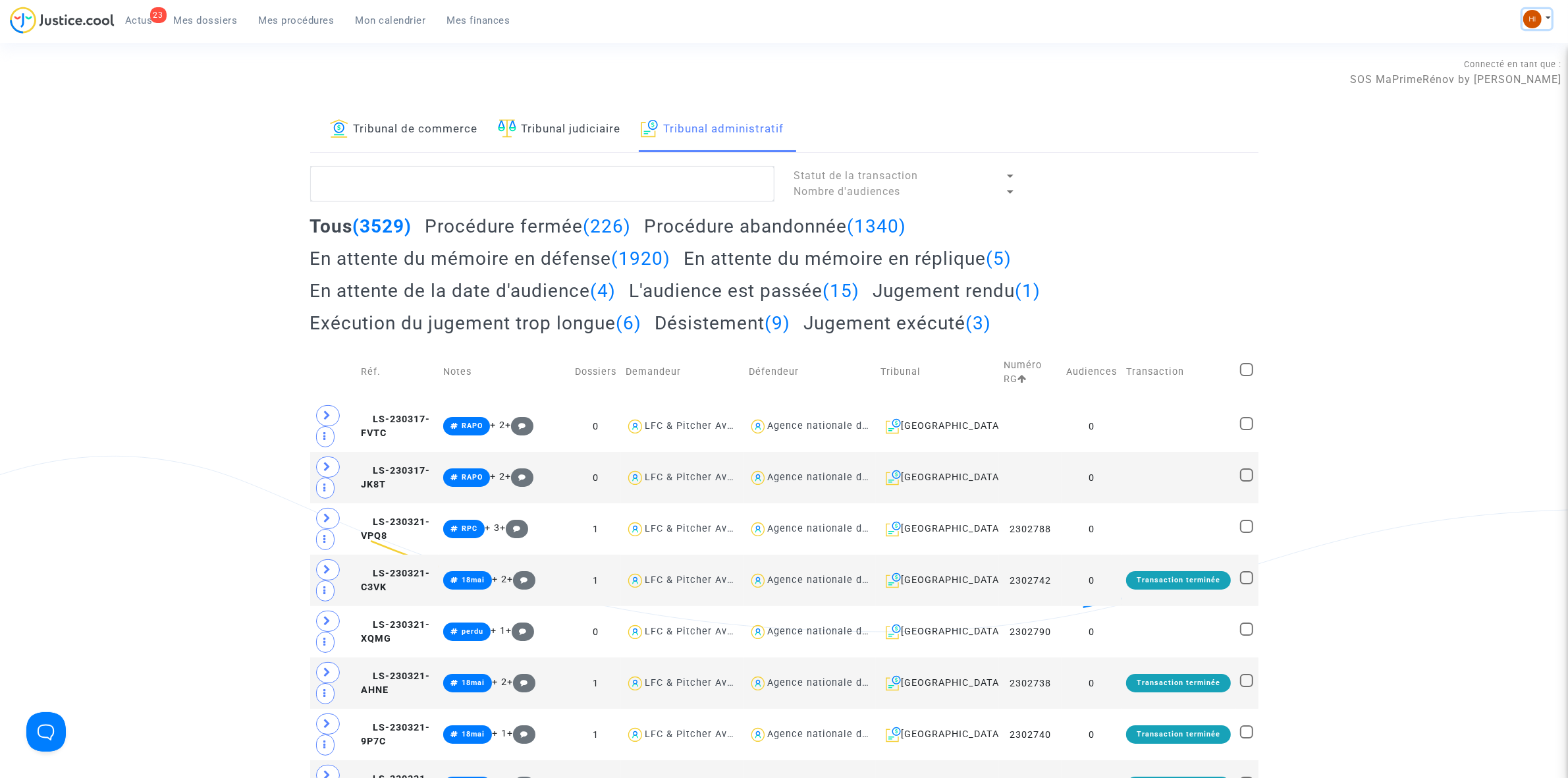
click at [1526, 11] on img at bounding box center [1532, 19] width 18 height 18
click at [1515, 58] on link "Changer de compte" at bounding box center [1484, 67] width 133 height 21
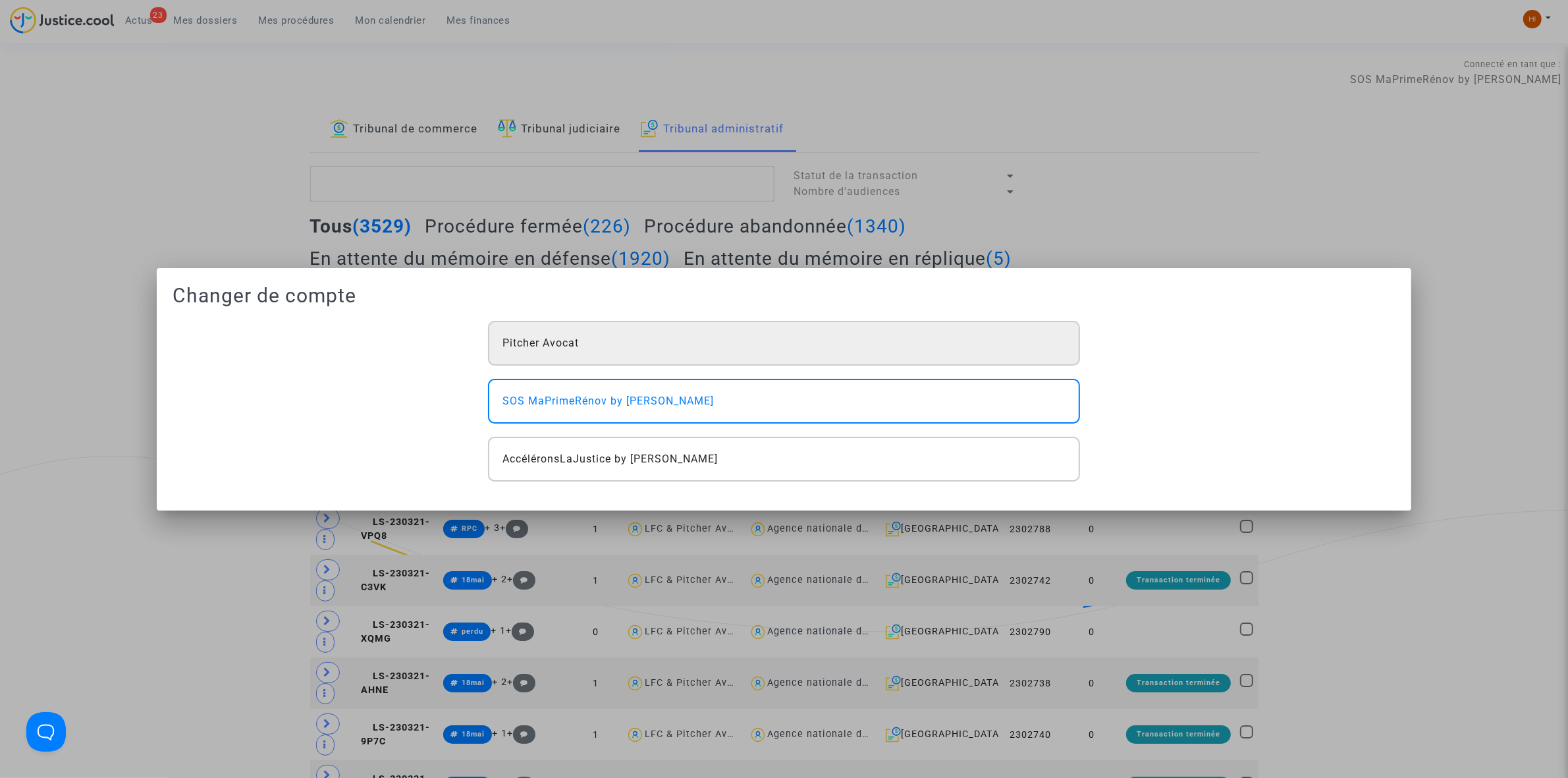
click at [624, 346] on div "Pitcher Avocat" at bounding box center [784, 343] width 591 height 44
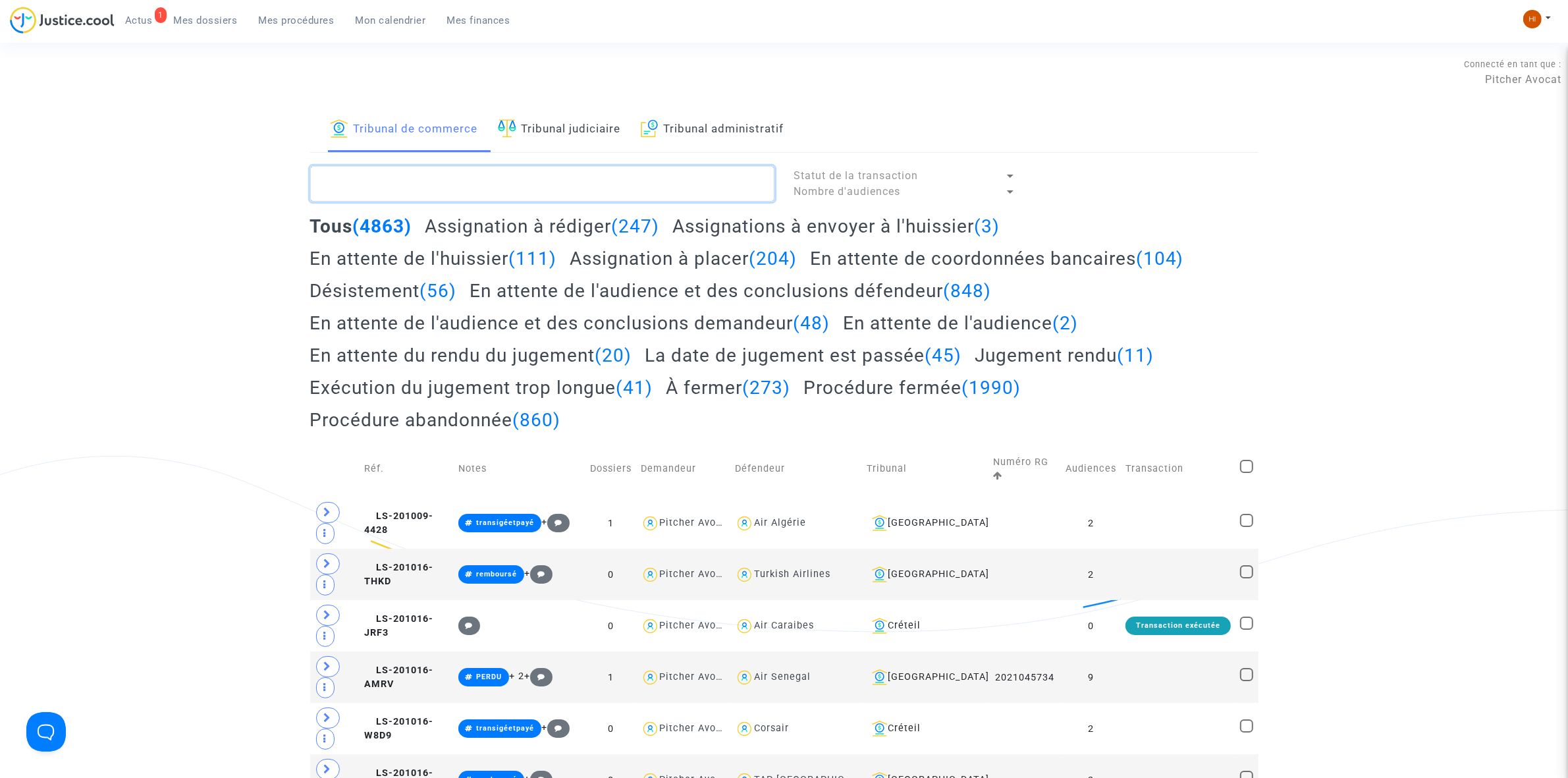
click at [571, 189] on textarea at bounding box center [542, 183] width 464 height 36
